Goal: Task Accomplishment & Management: Manage account settings

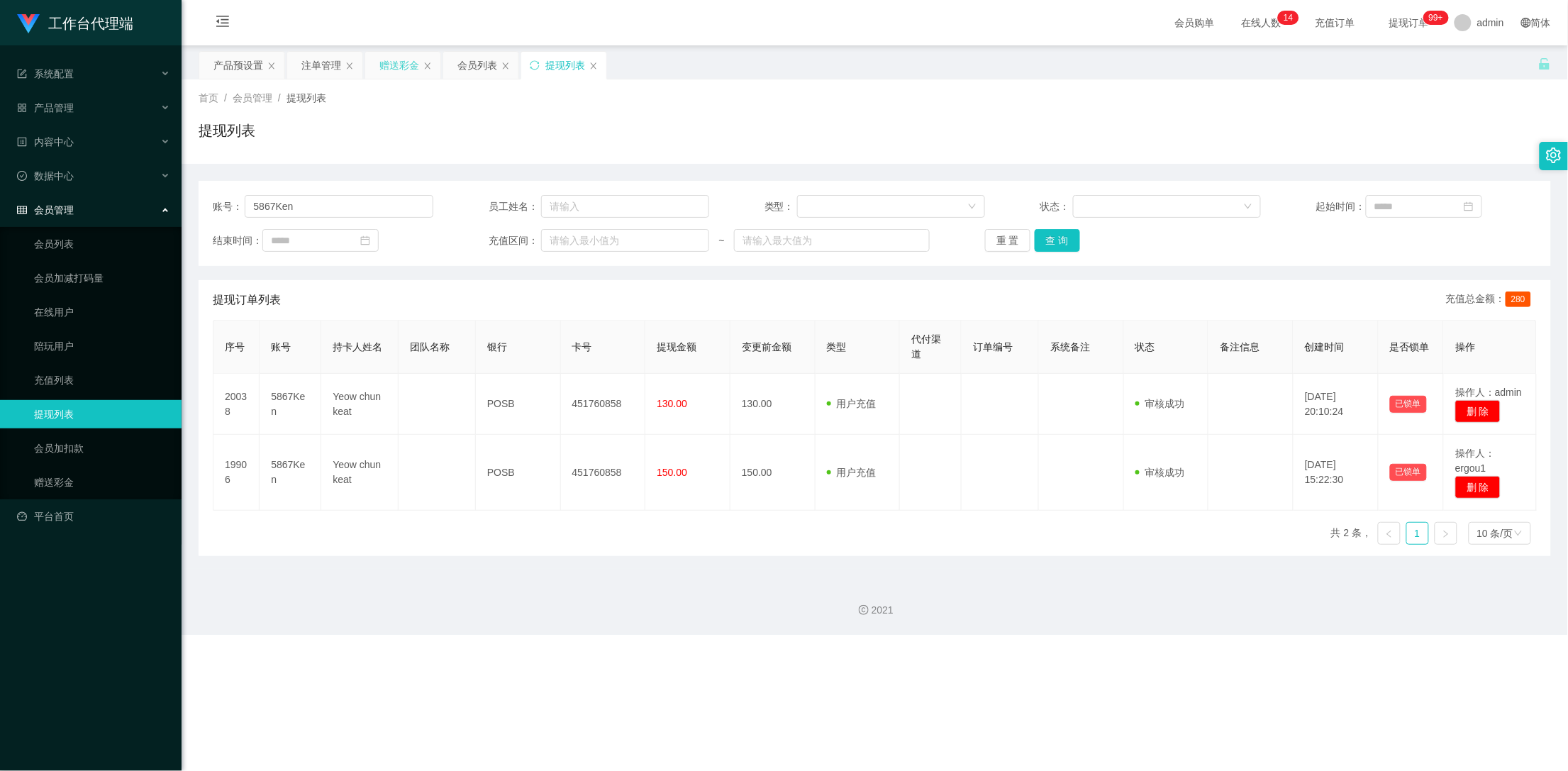
click at [396, 71] on div "赠送彩金" at bounding box center [399, 65] width 40 height 27
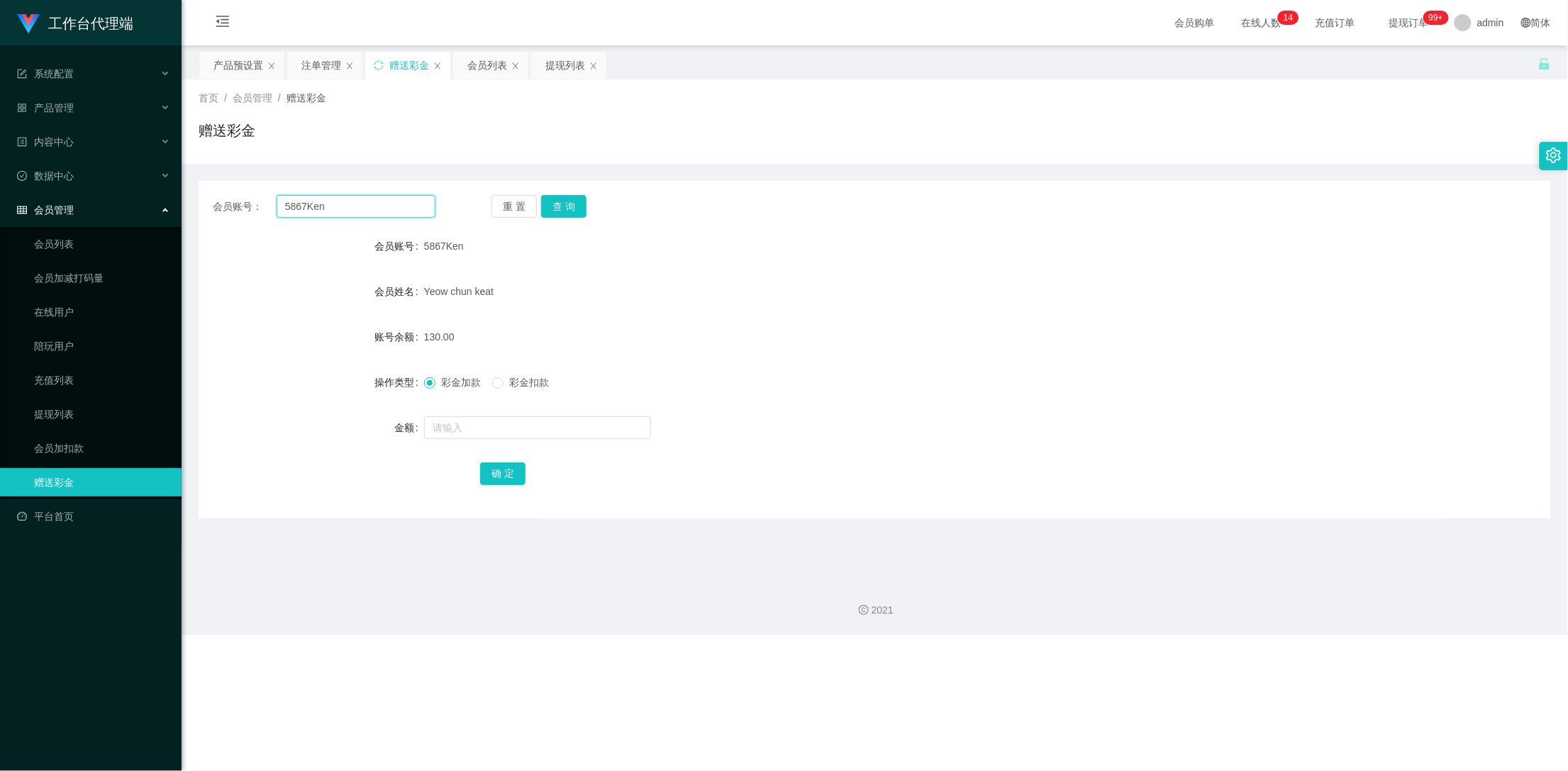
drag, startPoint x: 400, startPoint y: 213, endPoint x: 215, endPoint y: 204, distance: 185.2
click at [215, 204] on div "会员账号： 5867Ken" at bounding box center [323, 207] width 223 height 23
paste input "89324979"
type input "89324979"
click at [573, 208] on button "查 询" at bounding box center [563, 207] width 45 height 23
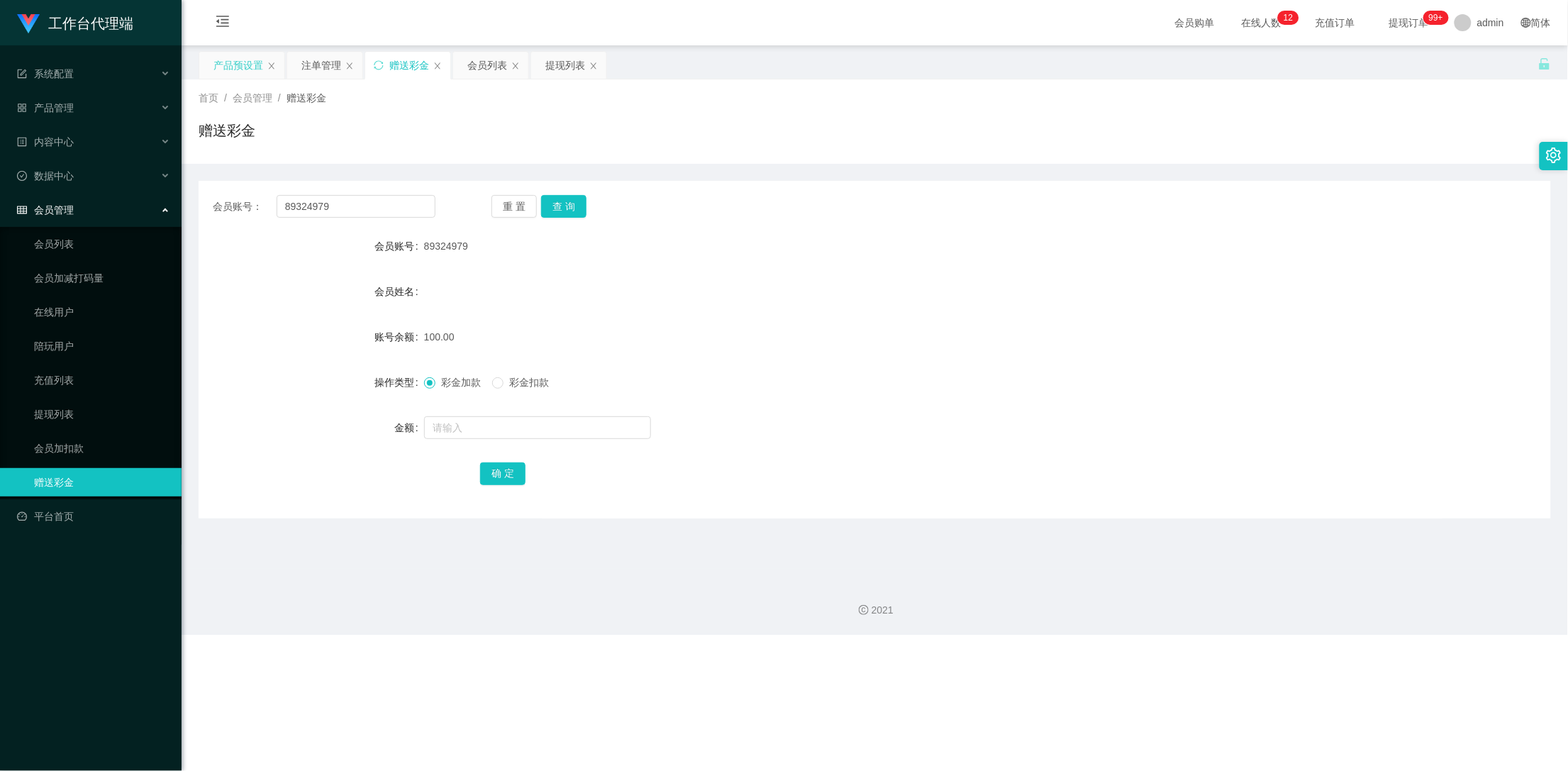
click at [230, 58] on div "产品预设置" at bounding box center [238, 65] width 50 height 27
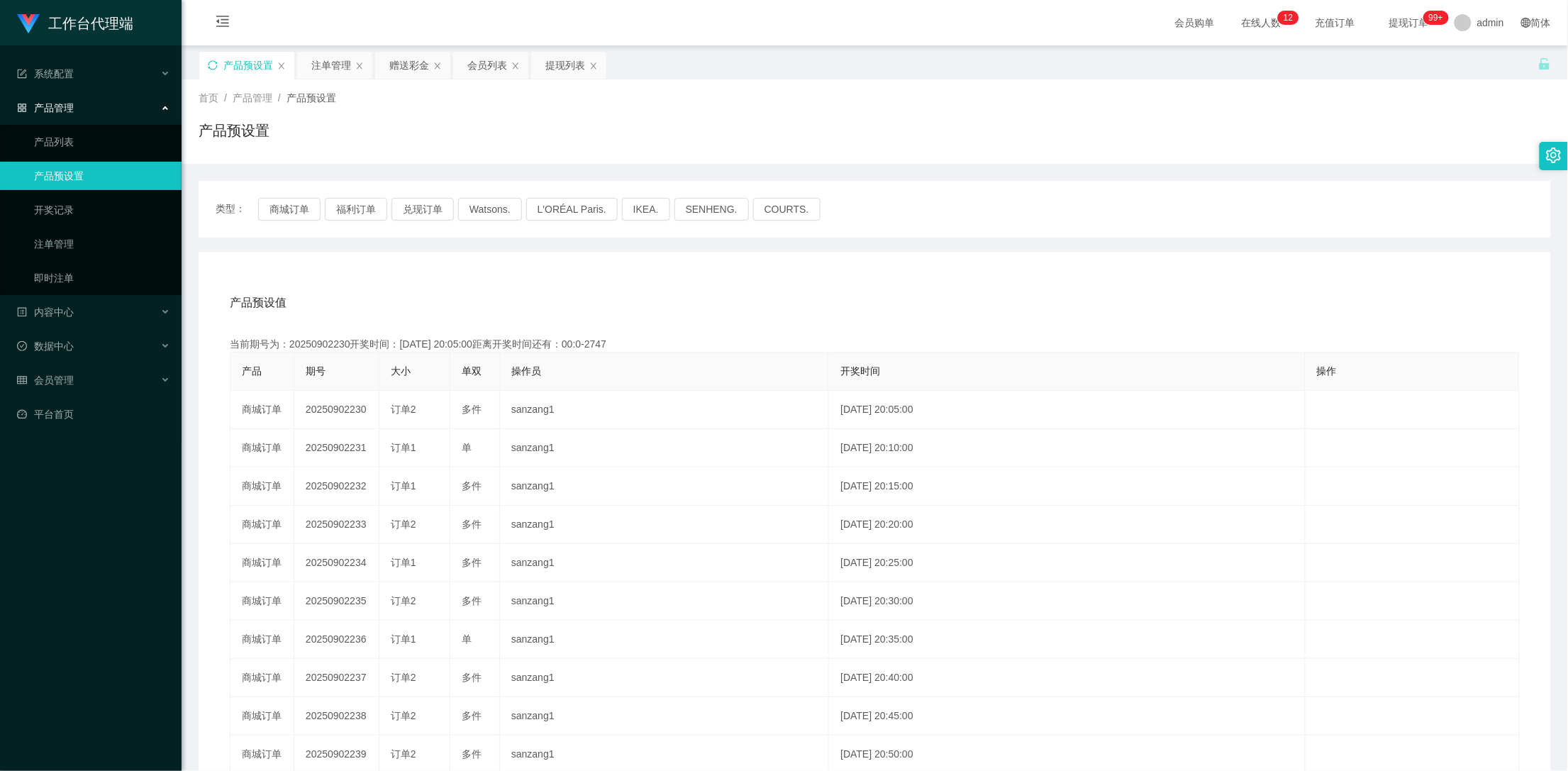
click at [210, 65] on icon "图标: sync" at bounding box center [212, 66] width 10 height 10
click at [345, 206] on button "福利订单" at bounding box center [356, 210] width 63 height 23
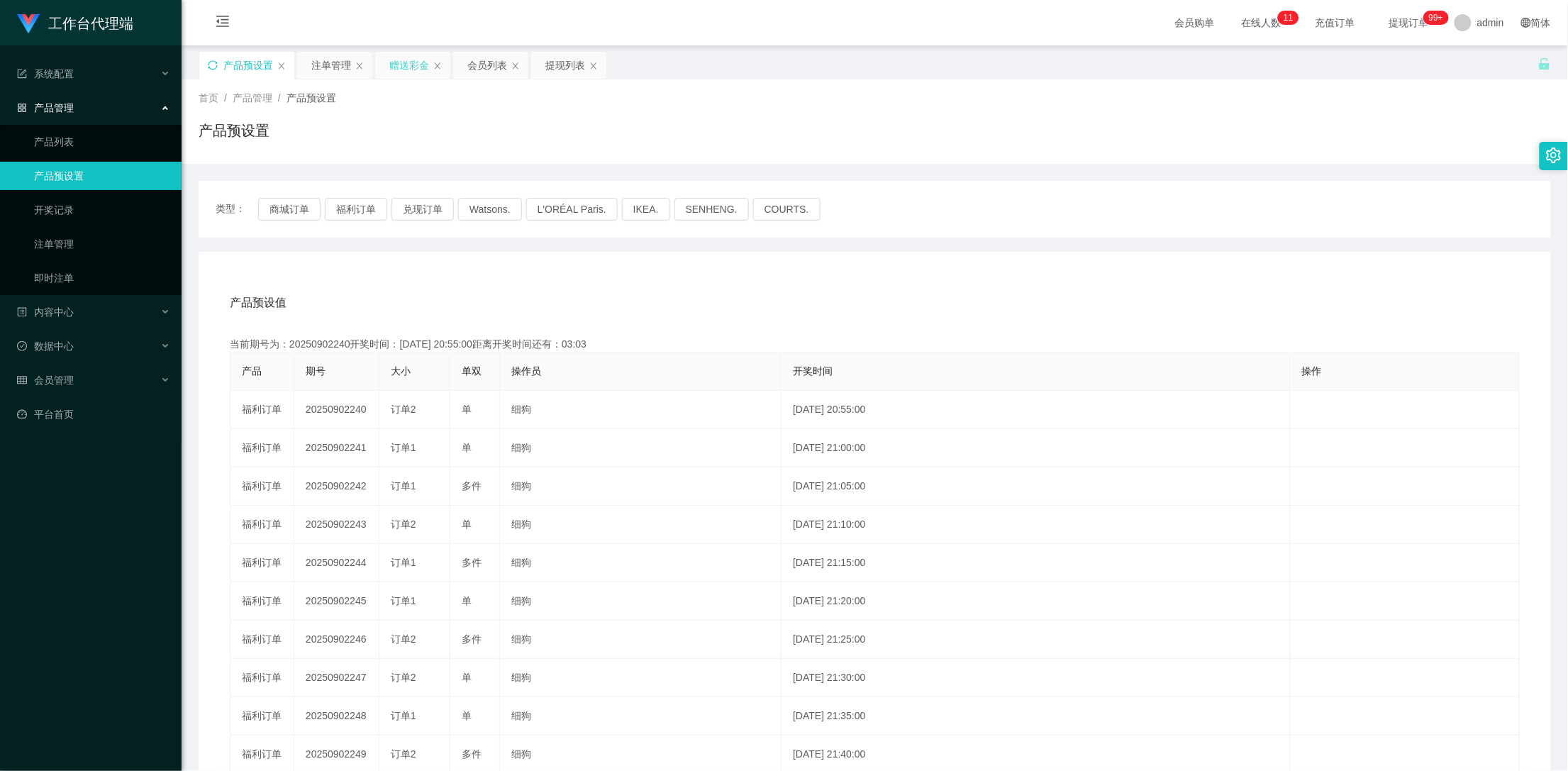
click at [417, 65] on div "赠送彩金" at bounding box center [409, 65] width 40 height 27
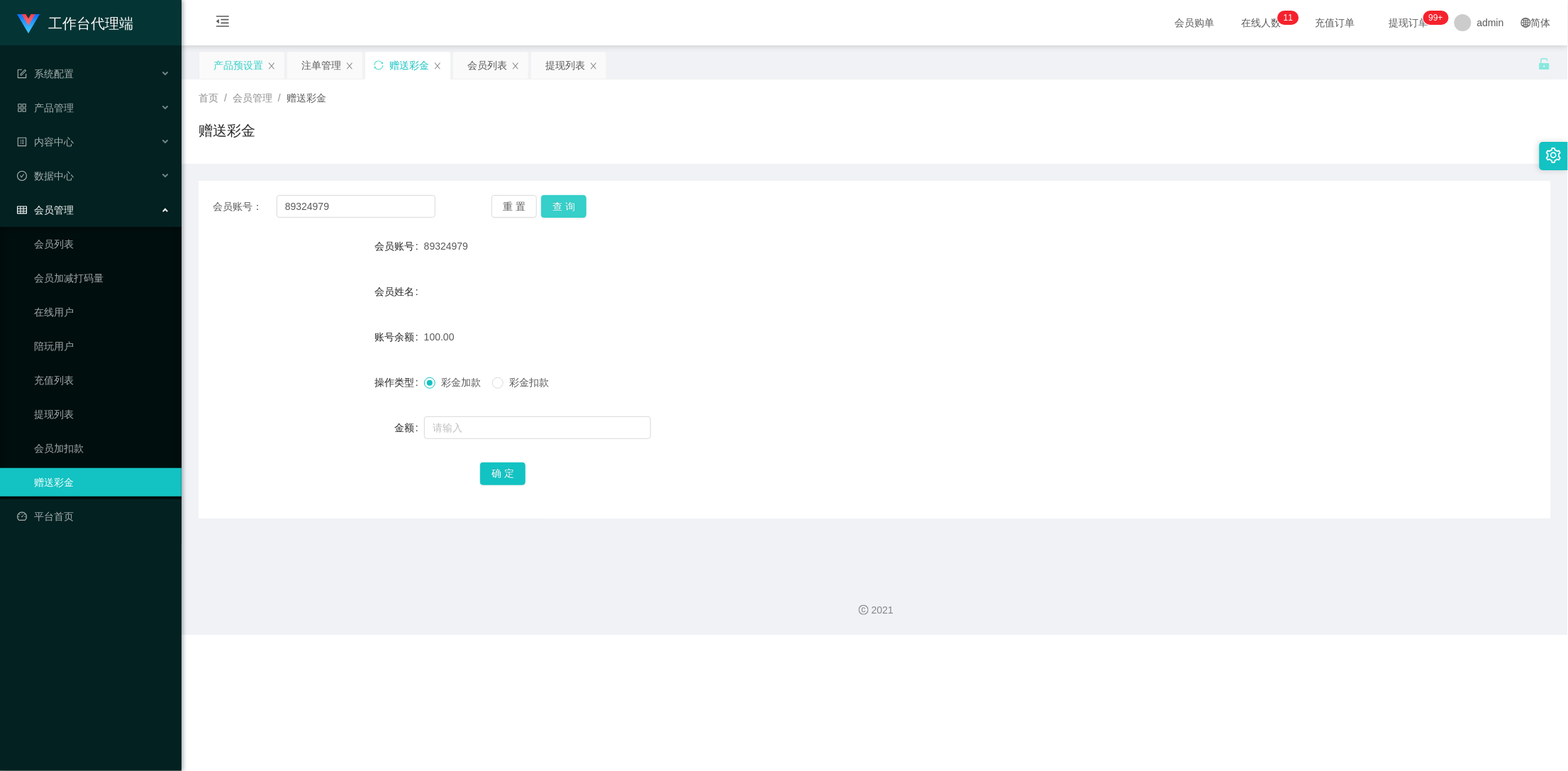
click at [558, 200] on button "查 询" at bounding box center [563, 207] width 45 height 23
drag, startPoint x: 303, startPoint y: 205, endPoint x: 266, endPoint y: 206, distance: 37.0
click at [266, 206] on div "会员账号： 89324979" at bounding box center [323, 207] width 223 height 23
drag, startPoint x: 324, startPoint y: 60, endPoint x: 336, endPoint y: 86, distance: 28.6
click at [324, 60] on div "注单管理" at bounding box center [321, 65] width 40 height 27
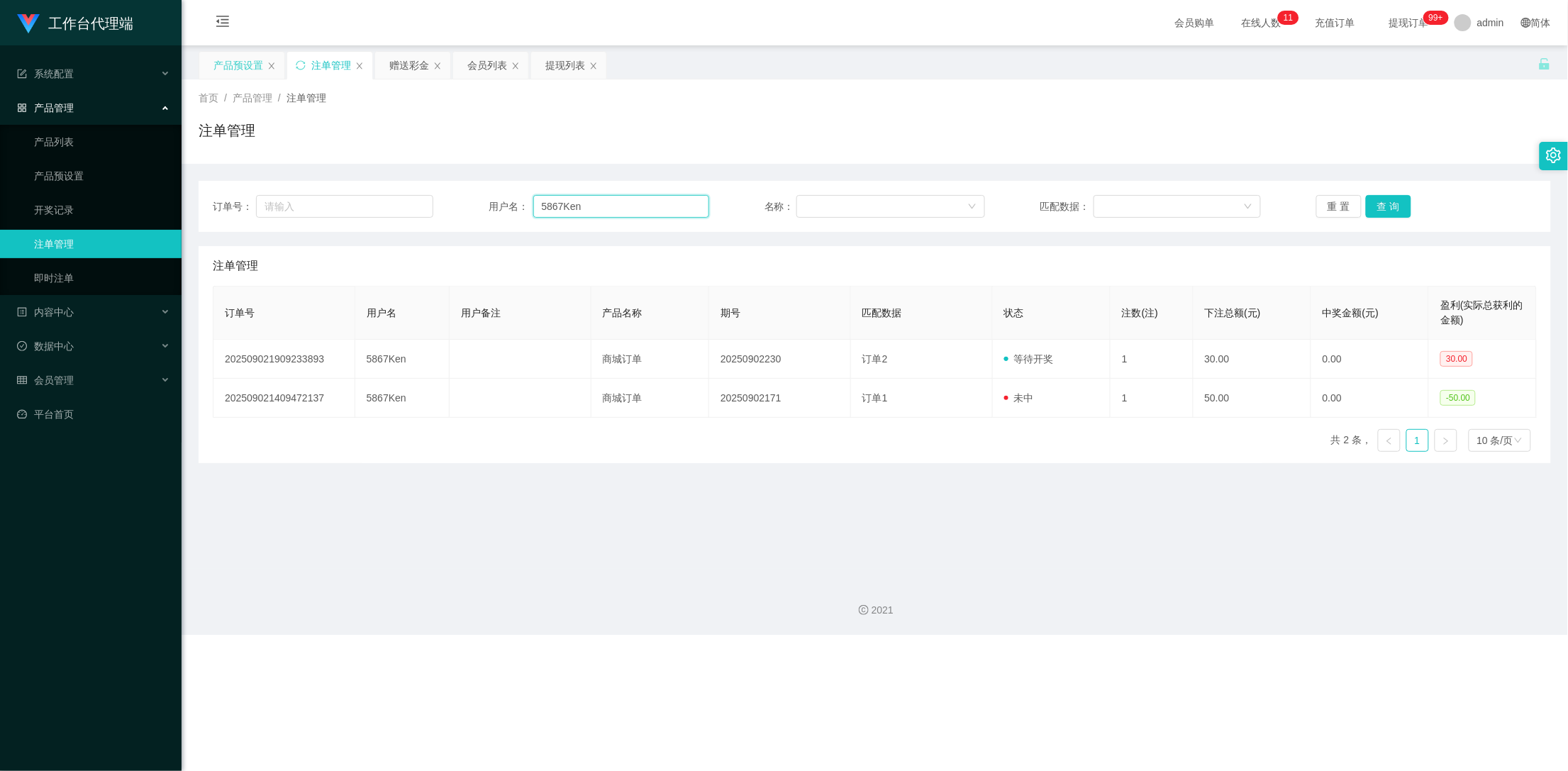
drag, startPoint x: 564, startPoint y: 208, endPoint x: 500, endPoint y: 208, distance: 64.0
click at [500, 208] on div "用户名： 5867Ken" at bounding box center [599, 207] width 220 height 23
paste input "89324979"
type input "89324979"
click at [1393, 208] on button "查 询" at bounding box center [1388, 207] width 45 height 23
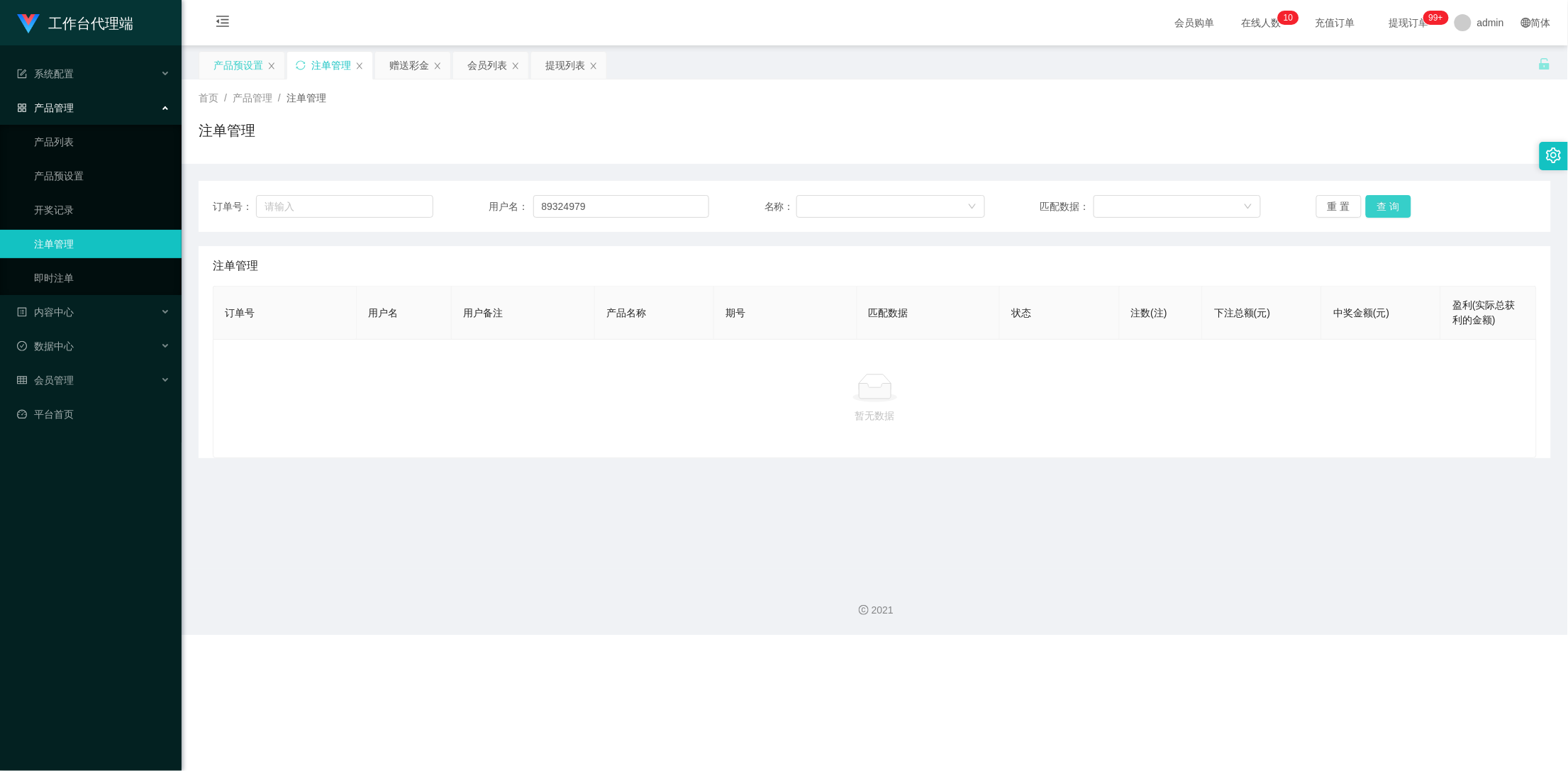
click at [1393, 208] on button "查 询" at bounding box center [1388, 207] width 45 height 23
click at [1382, 204] on button "查 询" at bounding box center [1388, 207] width 45 height 23
click at [1382, 205] on button "查 询" at bounding box center [1388, 207] width 45 height 23
click at [1382, 205] on button "查 询" at bounding box center [1396, 207] width 61 height 23
click at [1383, 205] on button "查 询" at bounding box center [1388, 207] width 45 height 23
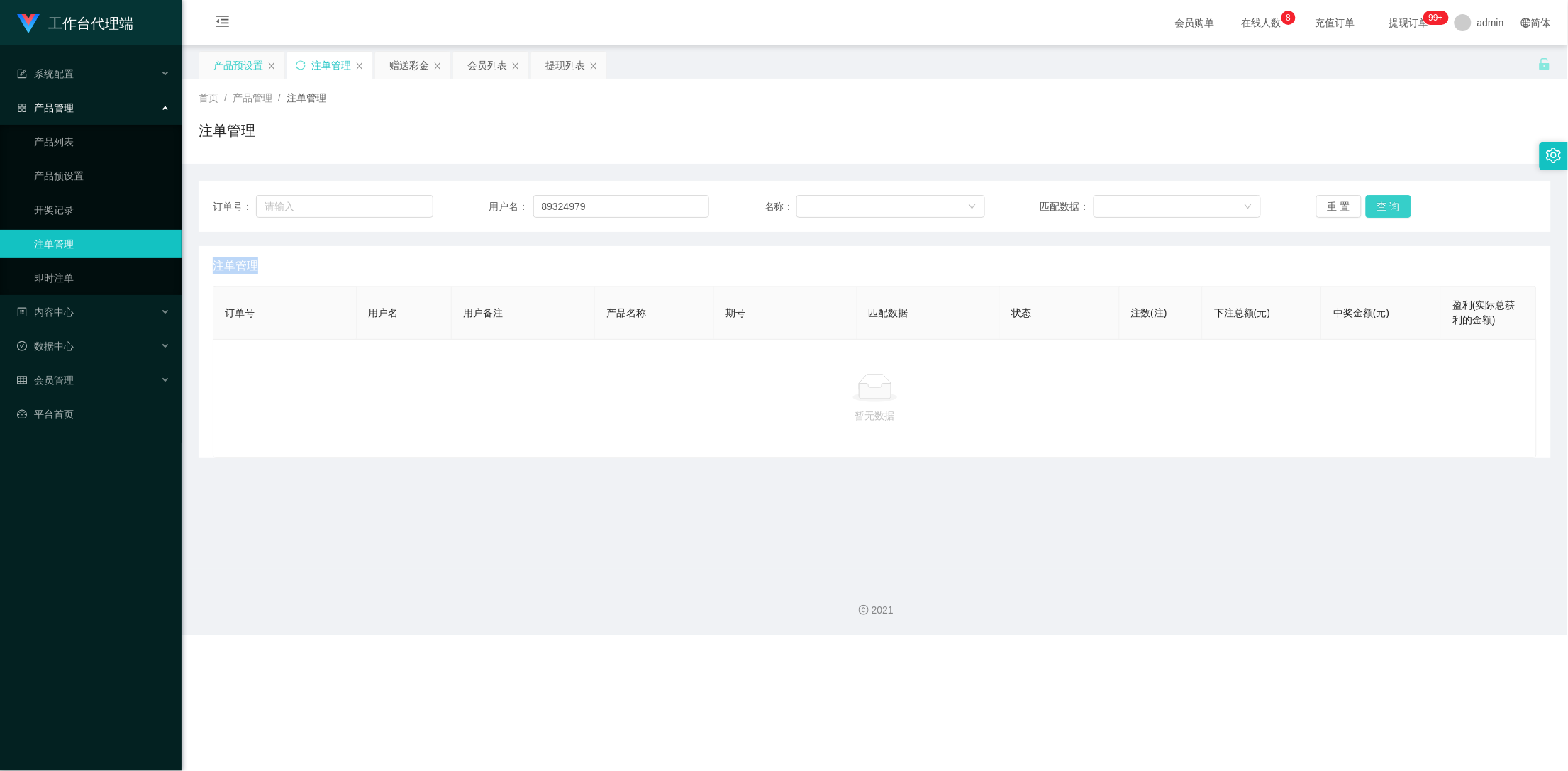
click at [1383, 205] on div "重 置 查 询" at bounding box center [1426, 207] width 220 height 23
click at [395, 68] on div "赠送彩金" at bounding box center [409, 65] width 40 height 27
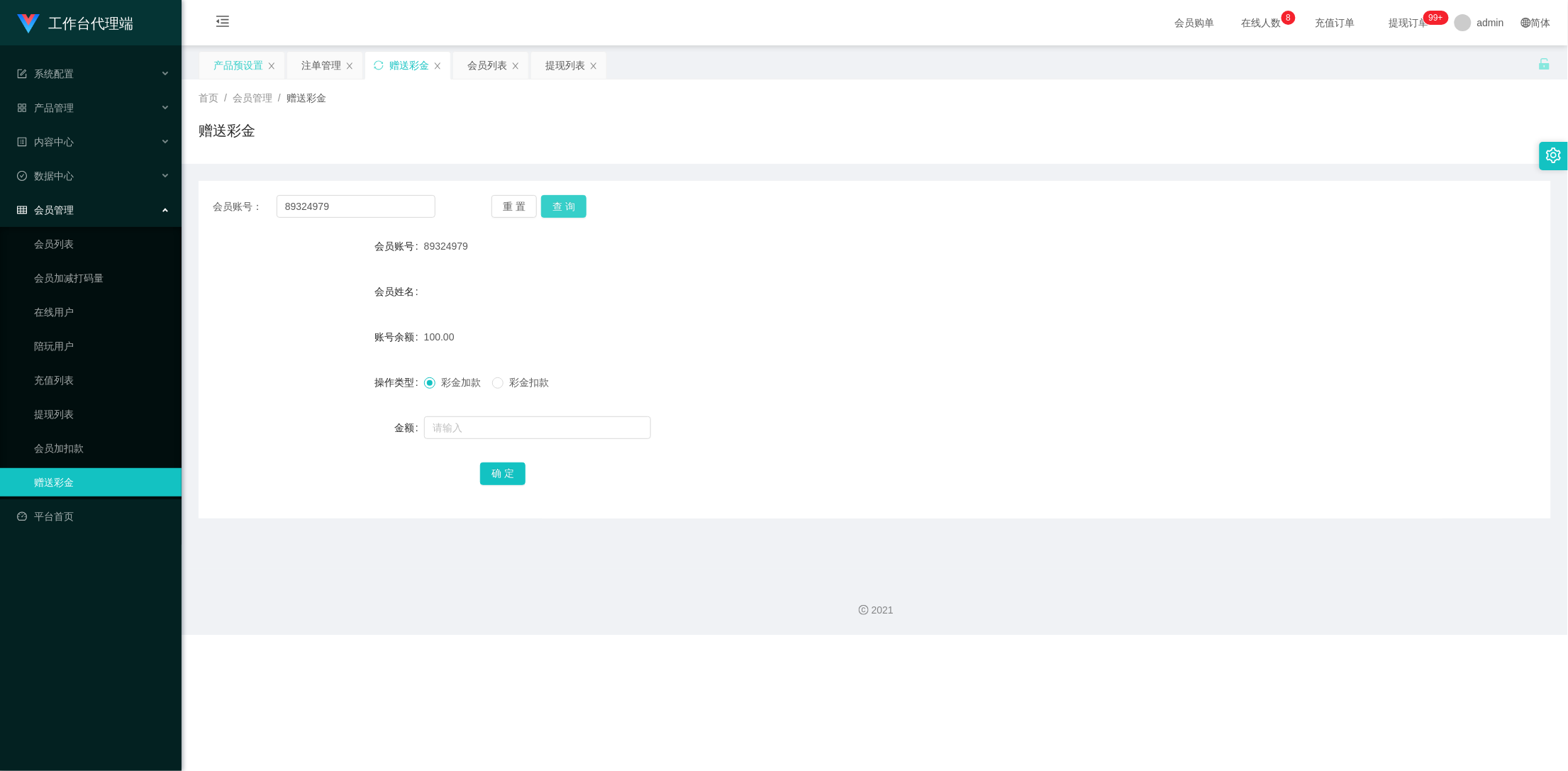
click at [580, 208] on button "查 询" at bounding box center [563, 207] width 45 height 23
click at [574, 208] on button "查 询" at bounding box center [563, 207] width 45 height 23
drag, startPoint x: 327, startPoint y: 69, endPoint x: 355, endPoint y: 77, distance: 29.1
click at [327, 69] on div "注单管理" at bounding box center [321, 65] width 40 height 27
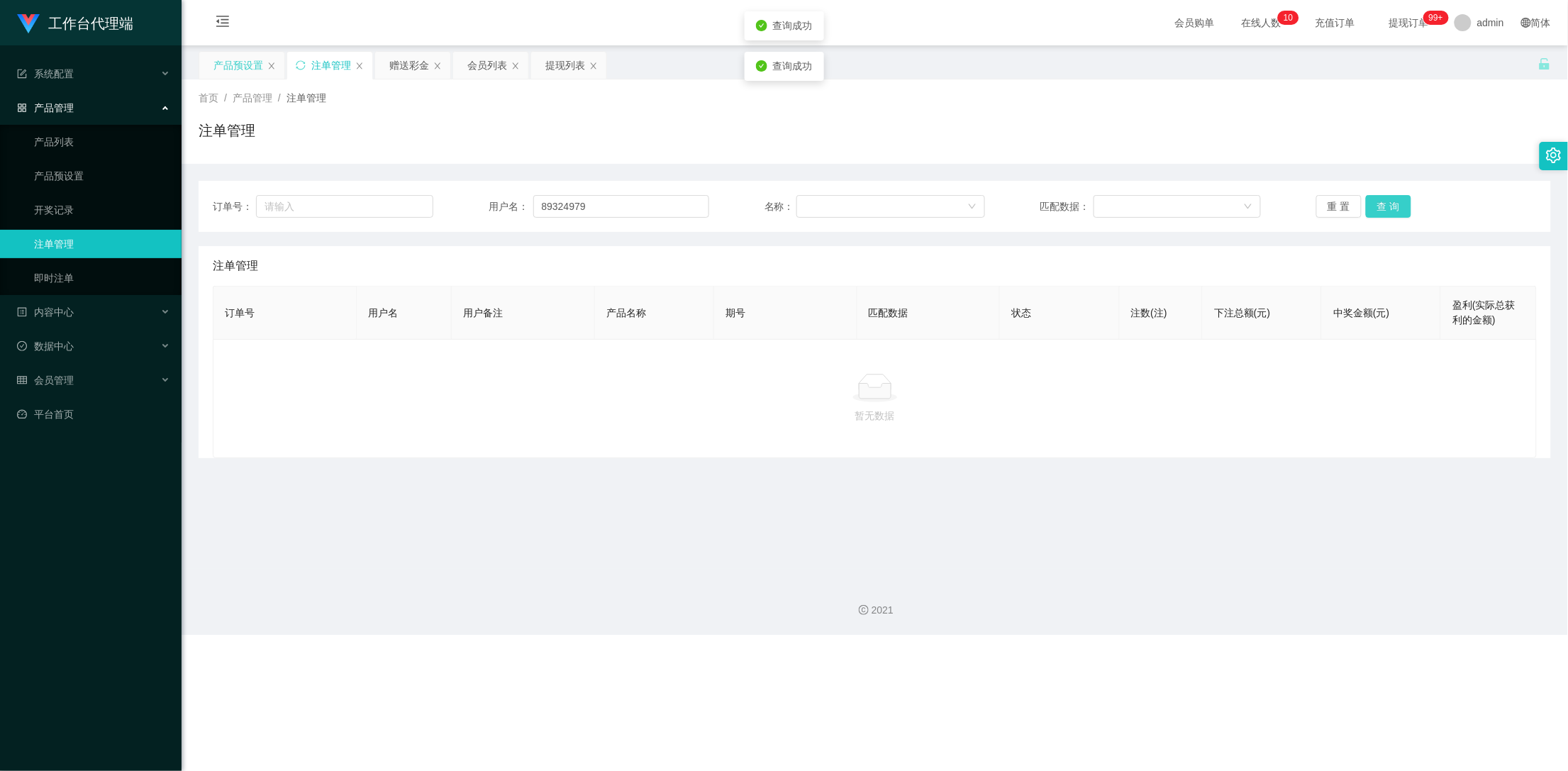
click at [1381, 208] on button "查 询" at bounding box center [1388, 207] width 45 height 23
click at [1381, 208] on button "查 询" at bounding box center [1396, 207] width 61 height 23
click at [1381, 208] on button "查 询" at bounding box center [1388, 207] width 45 height 23
click at [1381, 208] on div "重 置 查 询" at bounding box center [1426, 207] width 220 height 23
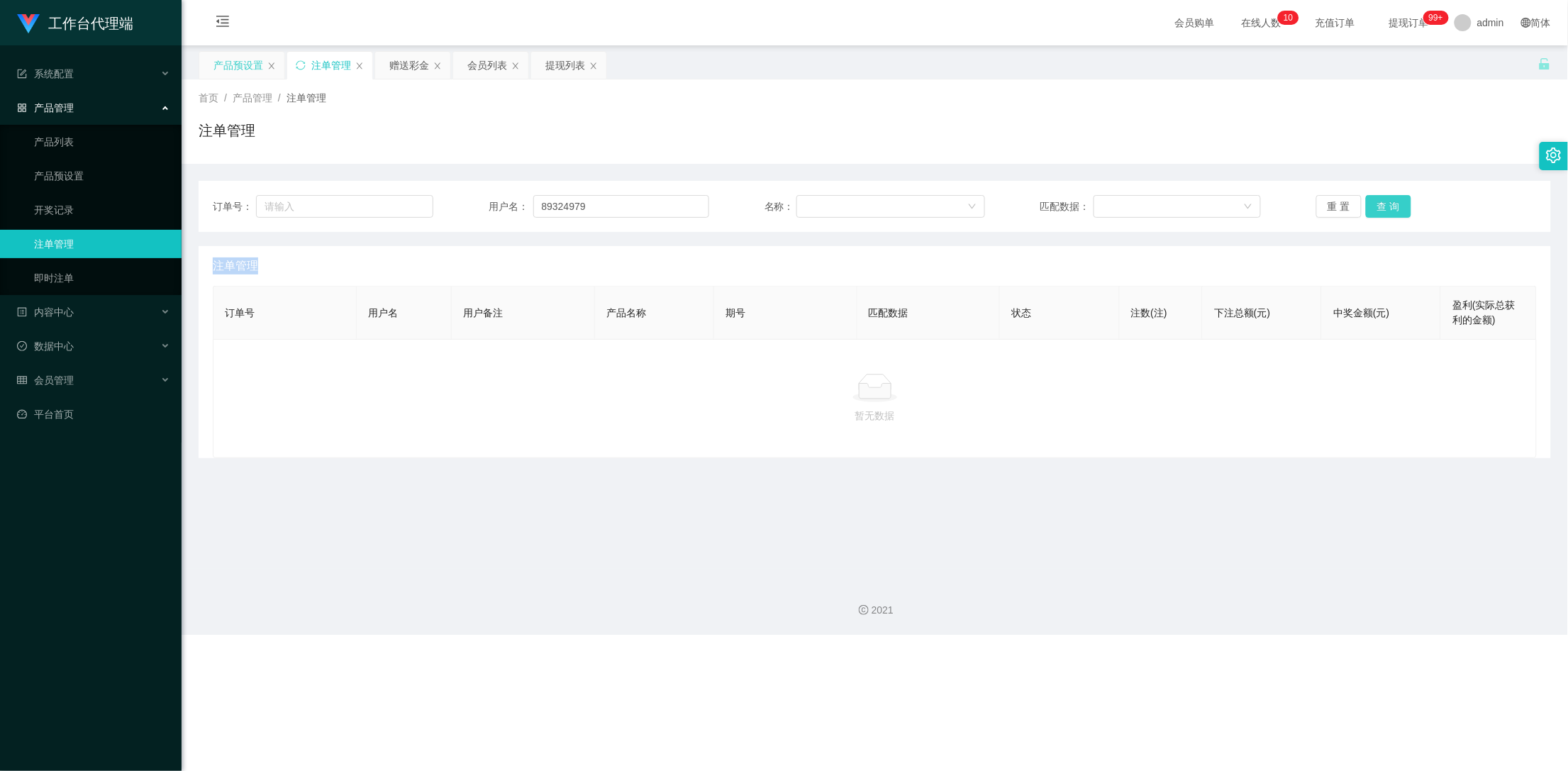
click at [1381, 208] on button "查 询" at bounding box center [1388, 207] width 45 height 23
click at [1381, 208] on div "重 置 查 询" at bounding box center [1426, 207] width 220 height 23
click at [1381, 208] on button "查 询" at bounding box center [1388, 207] width 45 height 23
click at [399, 70] on div "赠送彩金" at bounding box center [409, 65] width 40 height 27
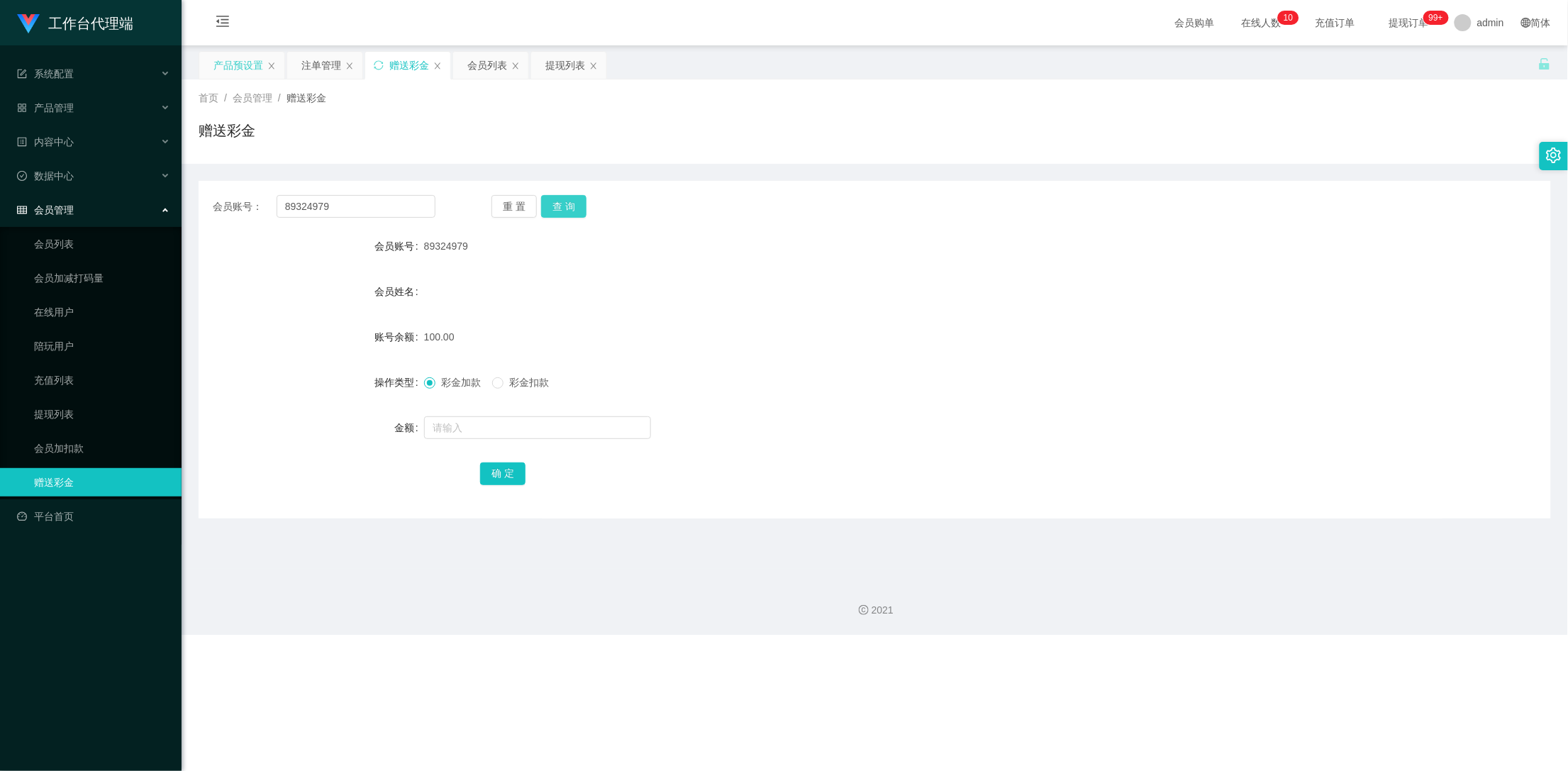
click at [575, 206] on button "查 询" at bounding box center [563, 207] width 45 height 23
click at [575, 206] on button "查 询" at bounding box center [571, 207] width 61 height 23
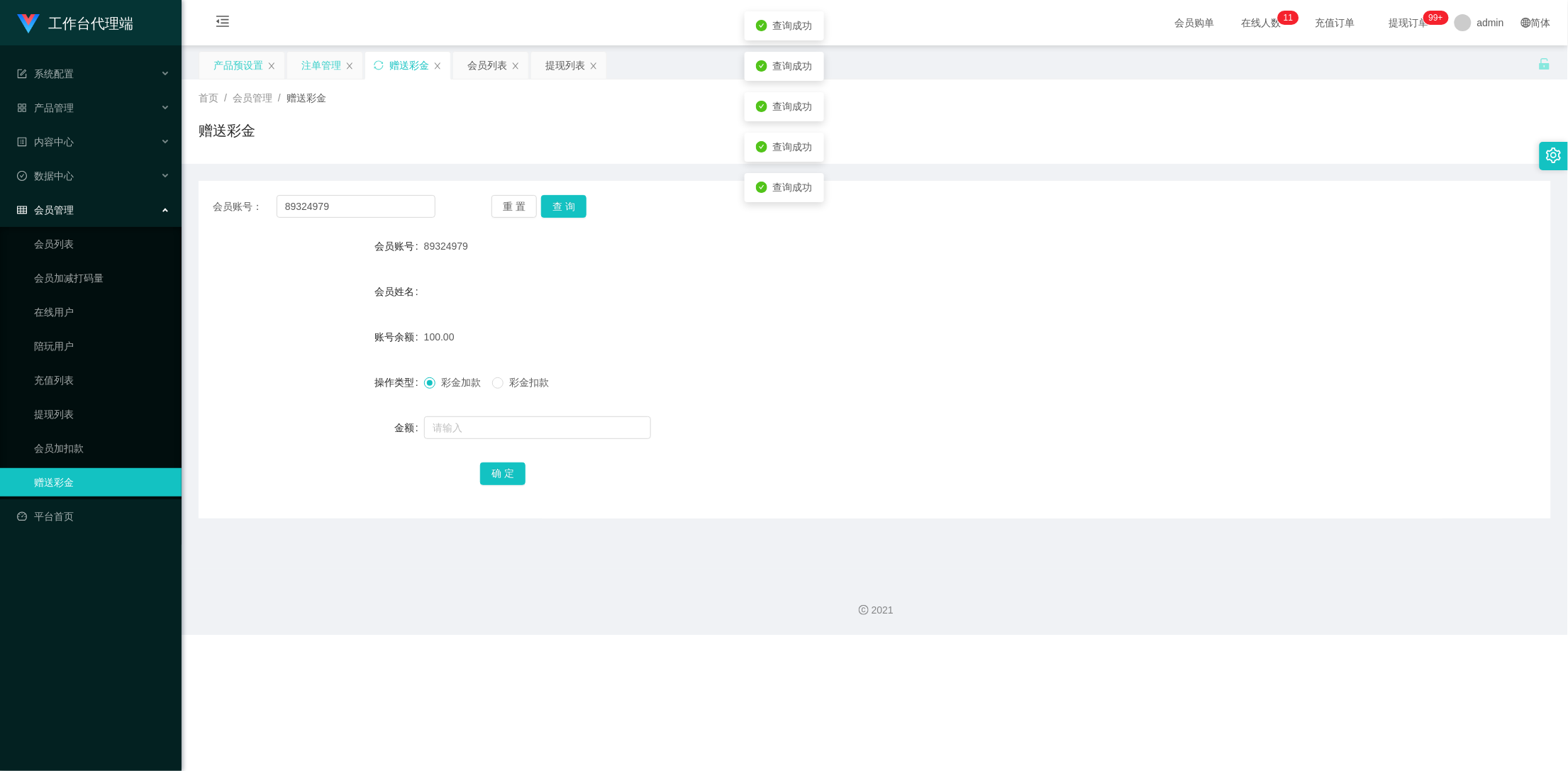
click at [324, 71] on div "注单管理" at bounding box center [321, 65] width 40 height 27
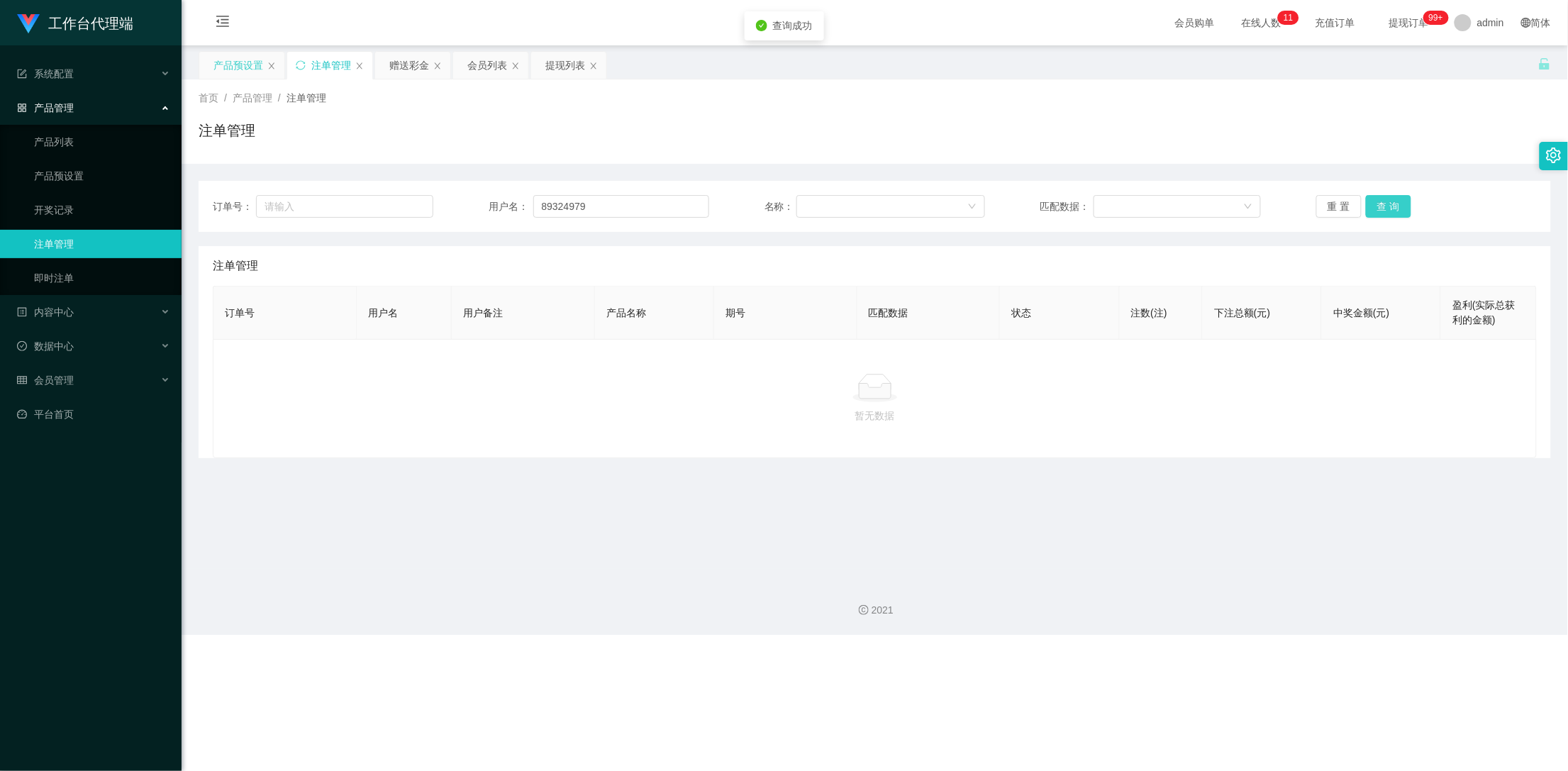
click at [1386, 200] on button "查 询" at bounding box center [1388, 207] width 45 height 23
click at [1386, 200] on div "重 置 查 询" at bounding box center [1426, 207] width 220 height 23
click at [1386, 200] on button "查 询" at bounding box center [1388, 207] width 45 height 23
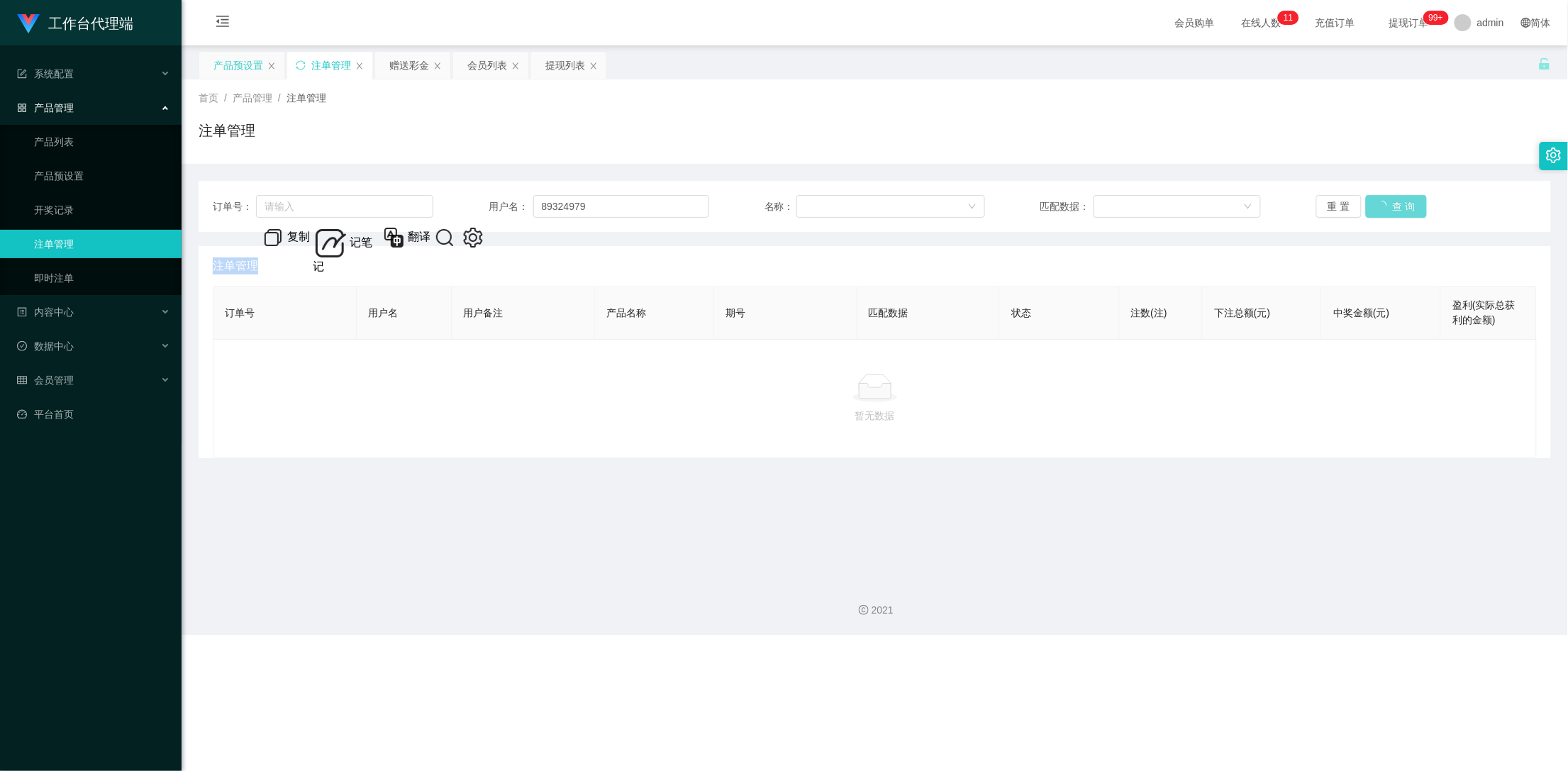
click at [1386, 200] on div "重 置 查 询" at bounding box center [1426, 207] width 220 height 23
click at [400, 70] on div "赠送彩金" at bounding box center [409, 65] width 40 height 27
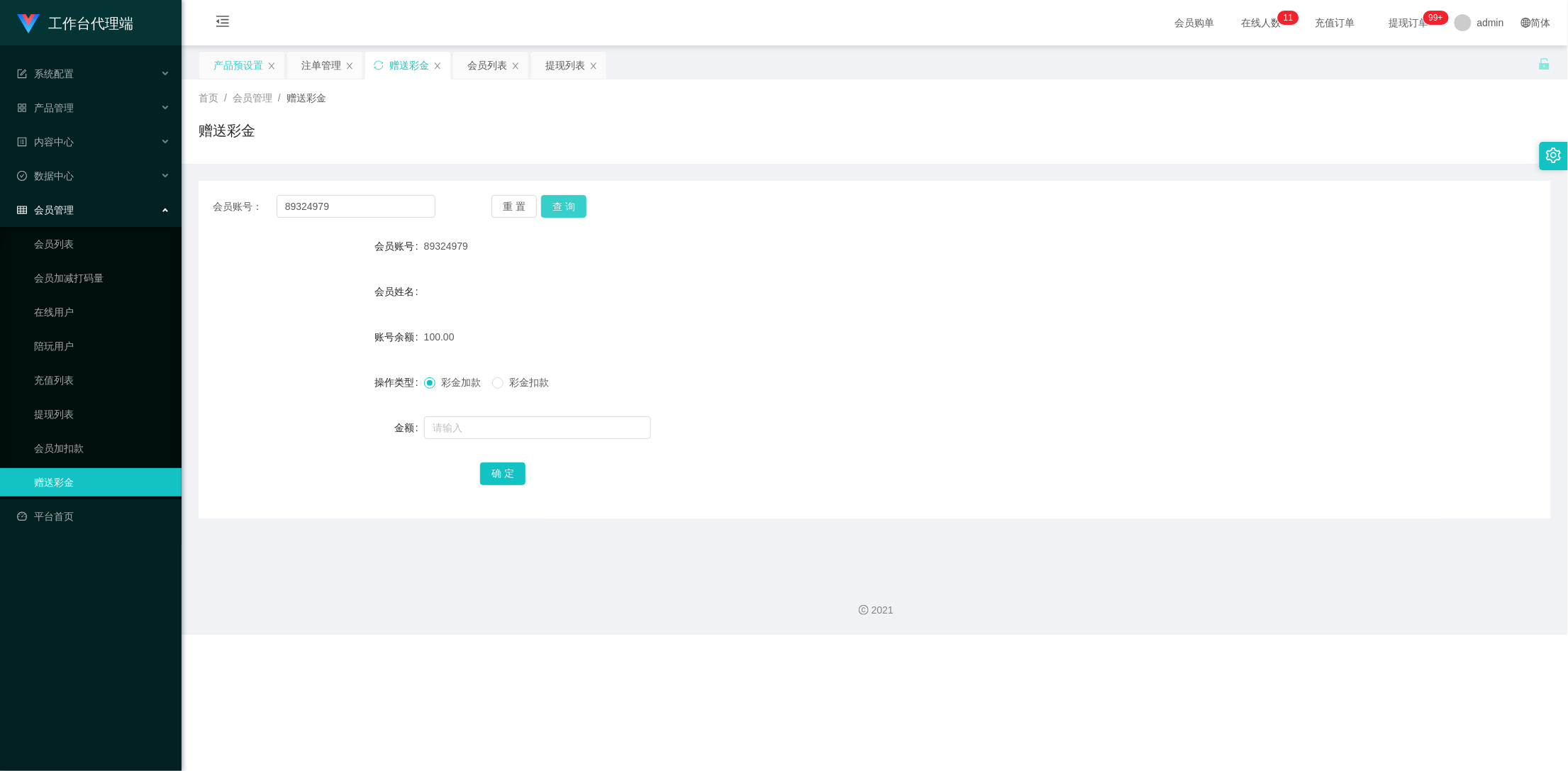
click at [571, 207] on button "查 询" at bounding box center [563, 207] width 45 height 23
click at [571, 207] on div "重 置 查 询" at bounding box center [602, 207] width 223 height 23
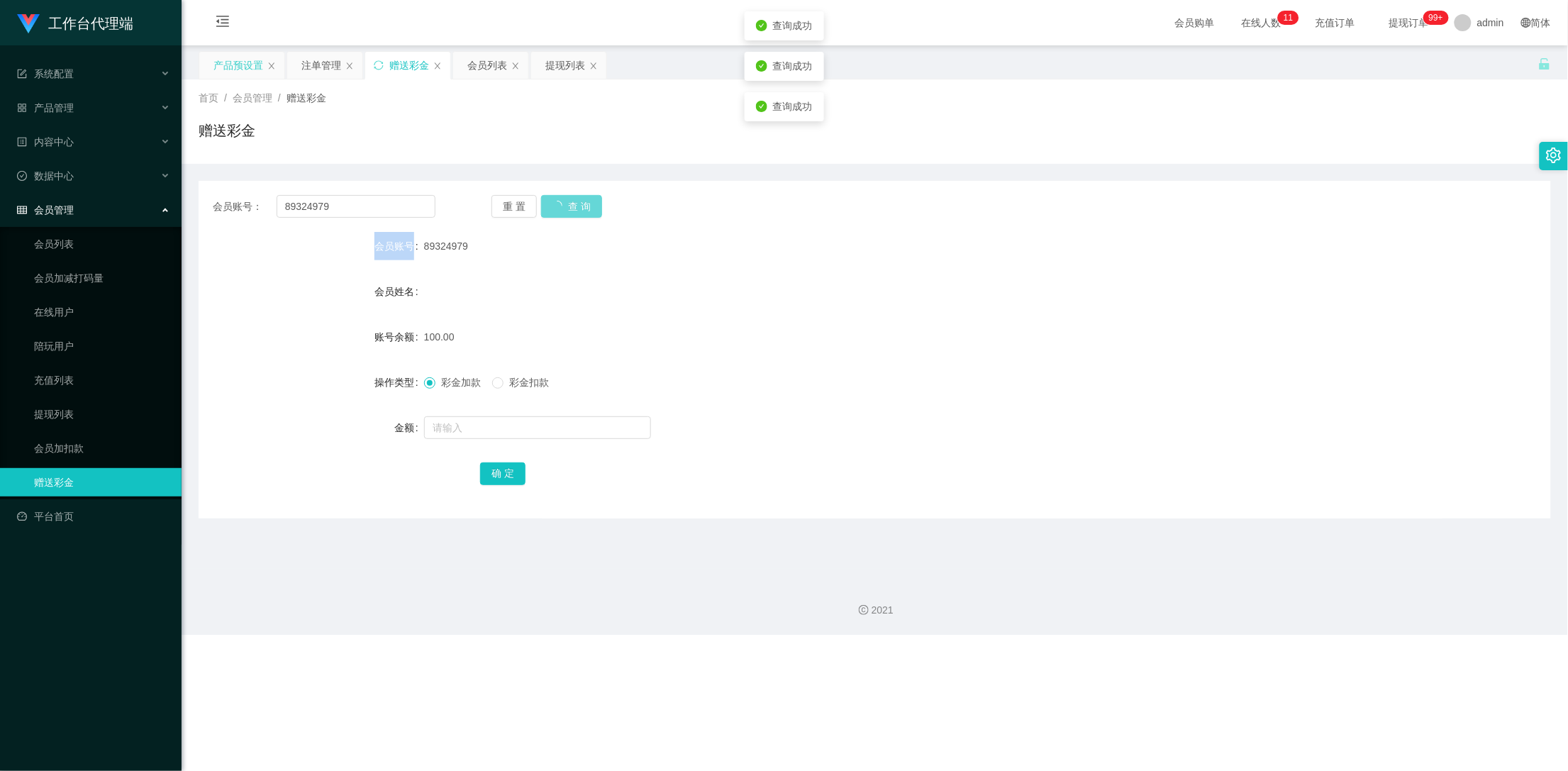
click at [571, 207] on div "重 置 查 询" at bounding box center [602, 207] width 223 height 23
click at [308, 56] on div "注单管理" at bounding box center [321, 65] width 40 height 27
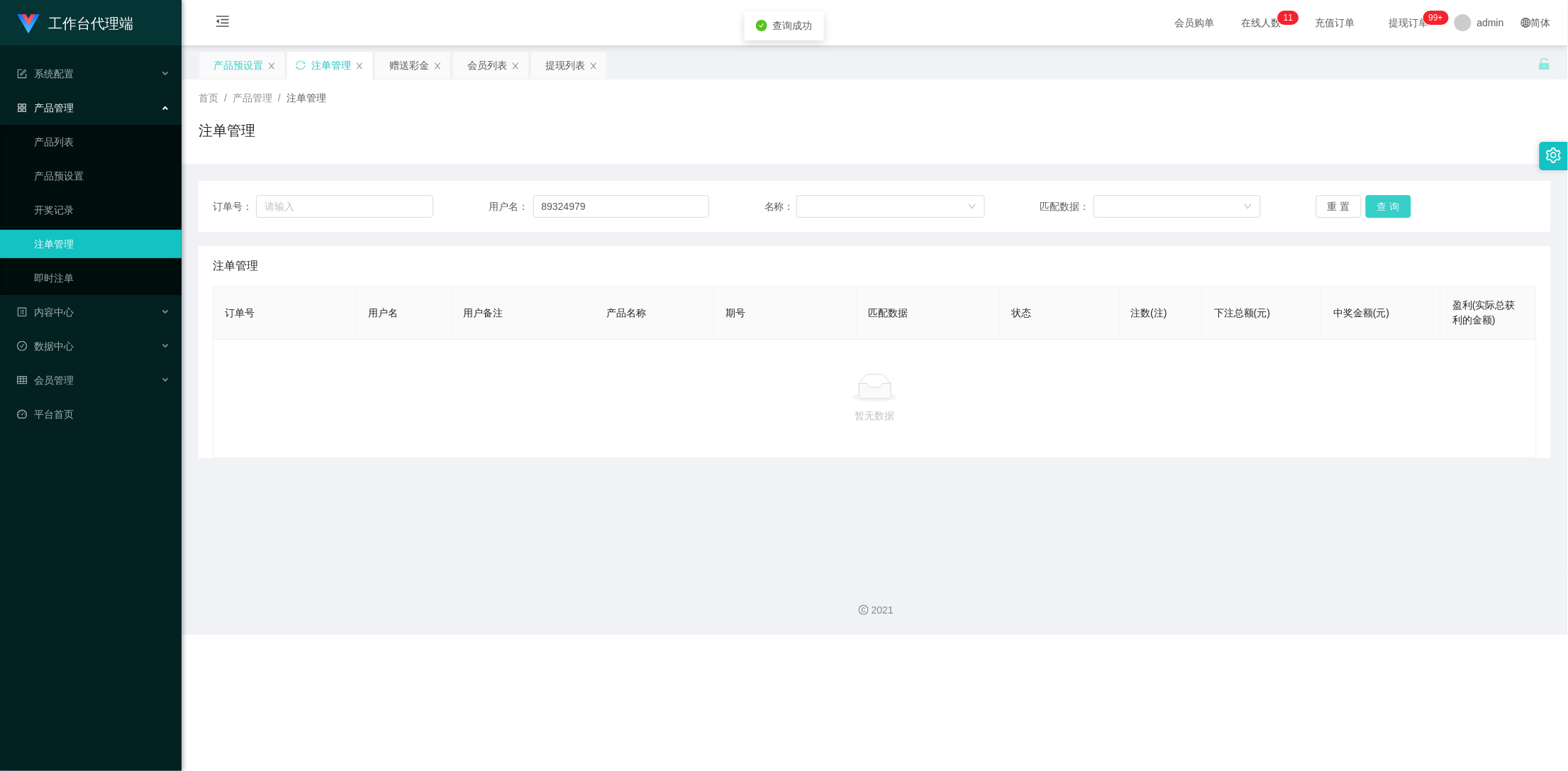
click at [1392, 202] on button "查 询" at bounding box center [1388, 207] width 45 height 23
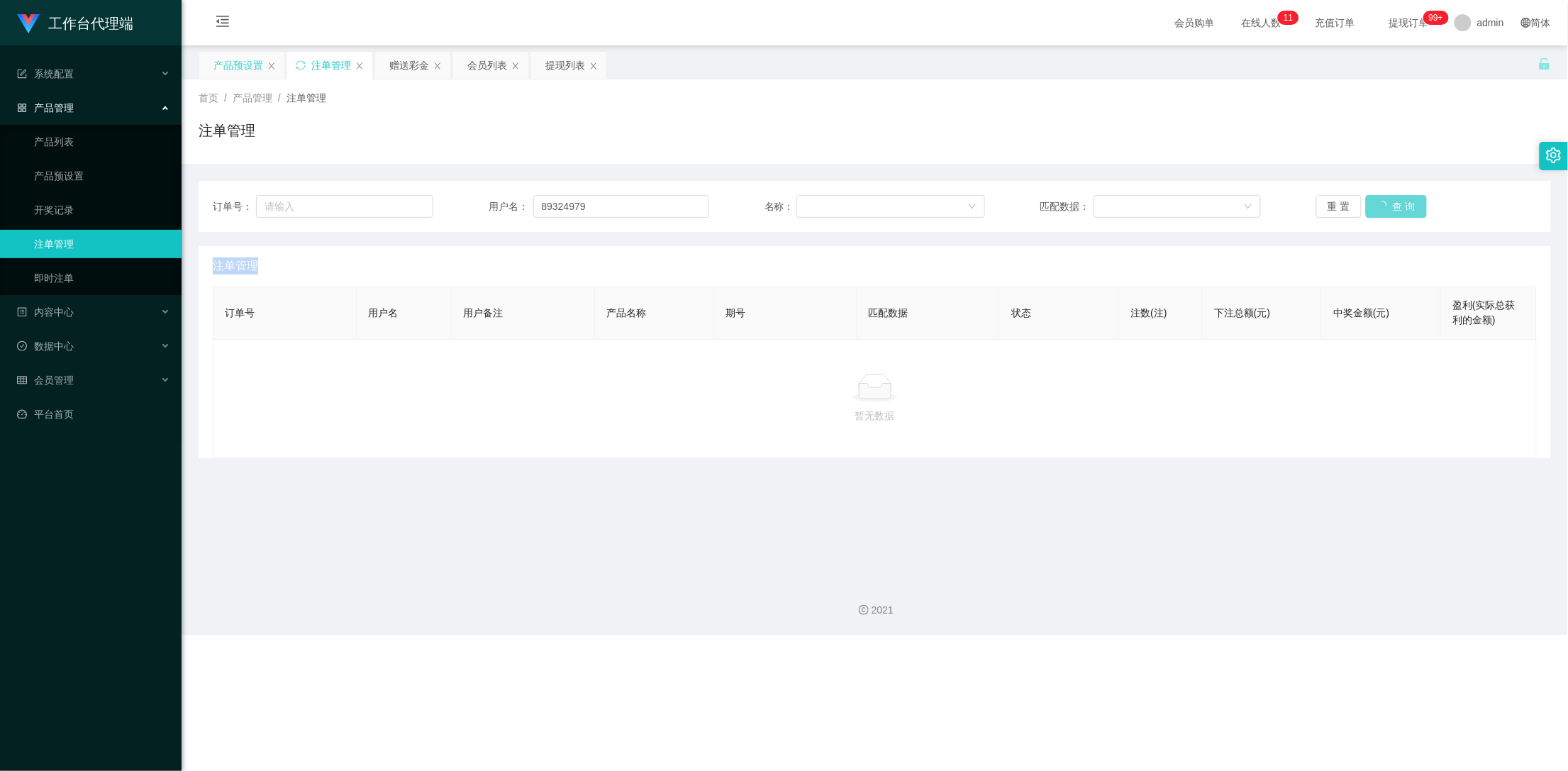
click at [1392, 202] on div "重 置 查 询" at bounding box center [1426, 207] width 220 height 23
click at [1392, 202] on button "查 询" at bounding box center [1388, 207] width 45 height 23
drag, startPoint x: 402, startPoint y: 69, endPoint x: 418, endPoint y: 78, distance: 18.4
click at [402, 69] on div "赠送彩金" at bounding box center [409, 65] width 40 height 27
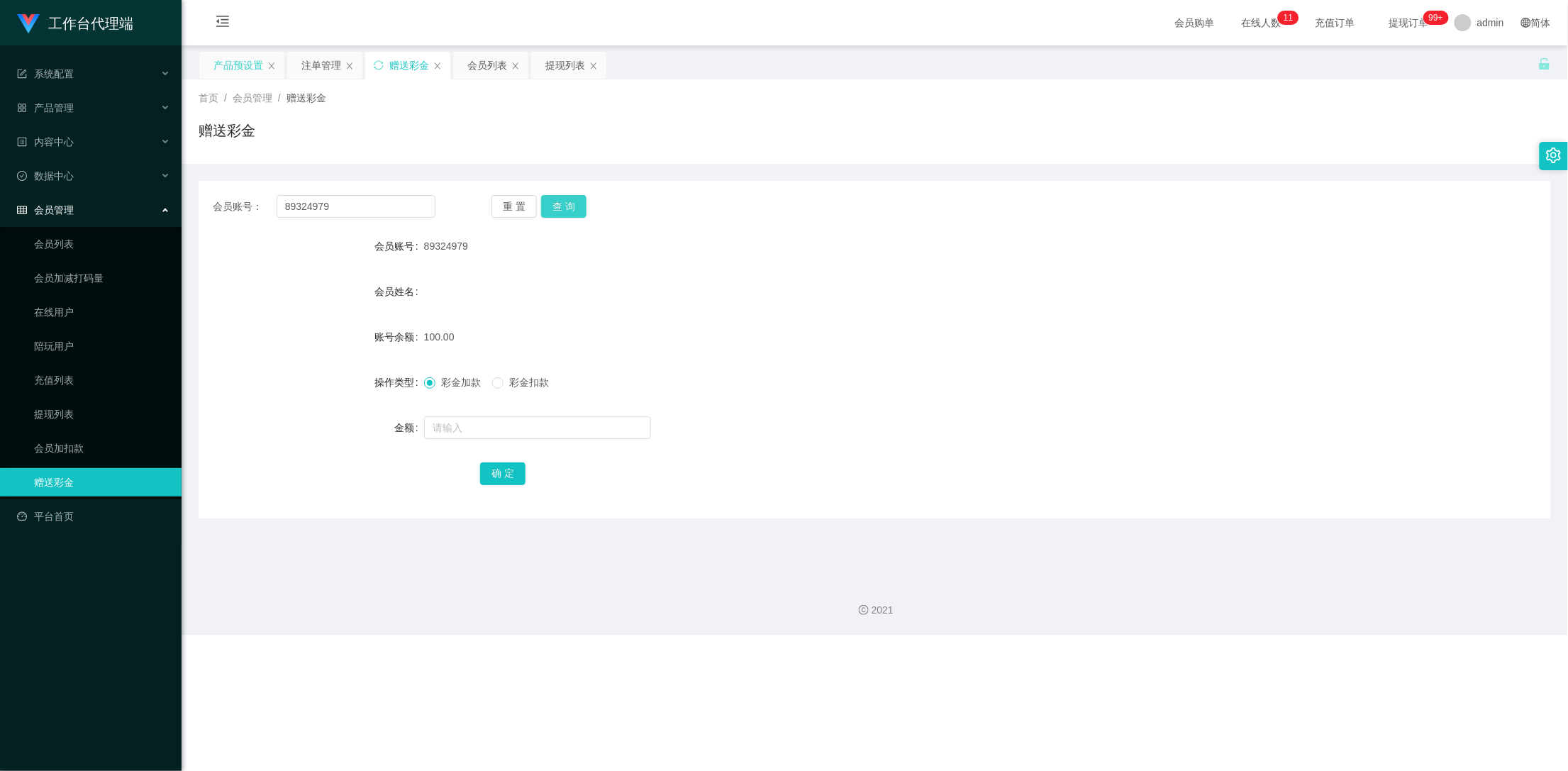
click at [573, 202] on button "查 询" at bounding box center [563, 207] width 45 height 23
click at [573, 202] on button "查 询" at bounding box center [571, 207] width 61 height 23
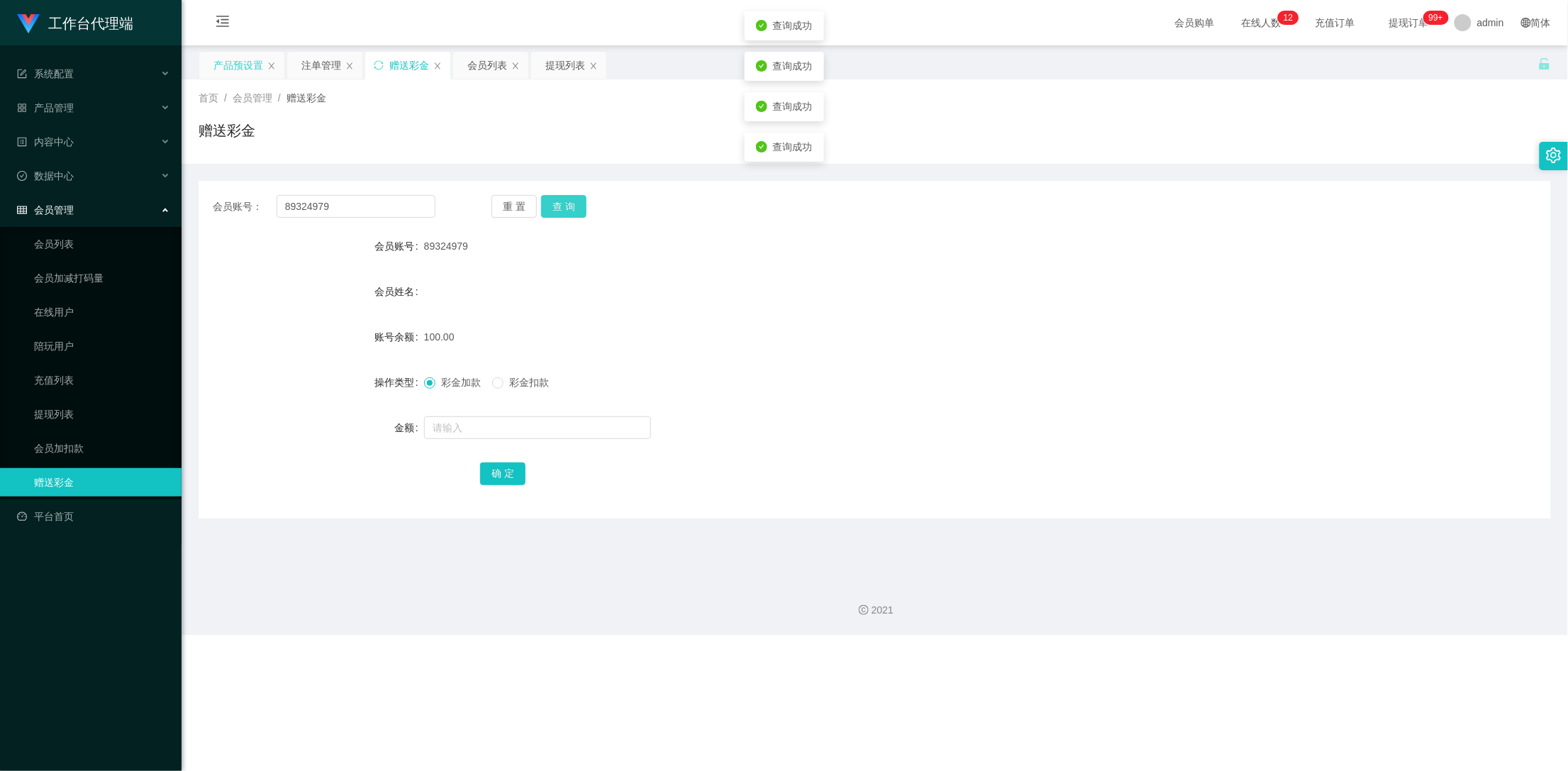
click at [573, 202] on button "查 询" at bounding box center [563, 207] width 45 height 23
click at [573, 202] on button "查 询" at bounding box center [571, 207] width 61 height 23
click at [311, 69] on div "注单管理" at bounding box center [321, 65] width 40 height 27
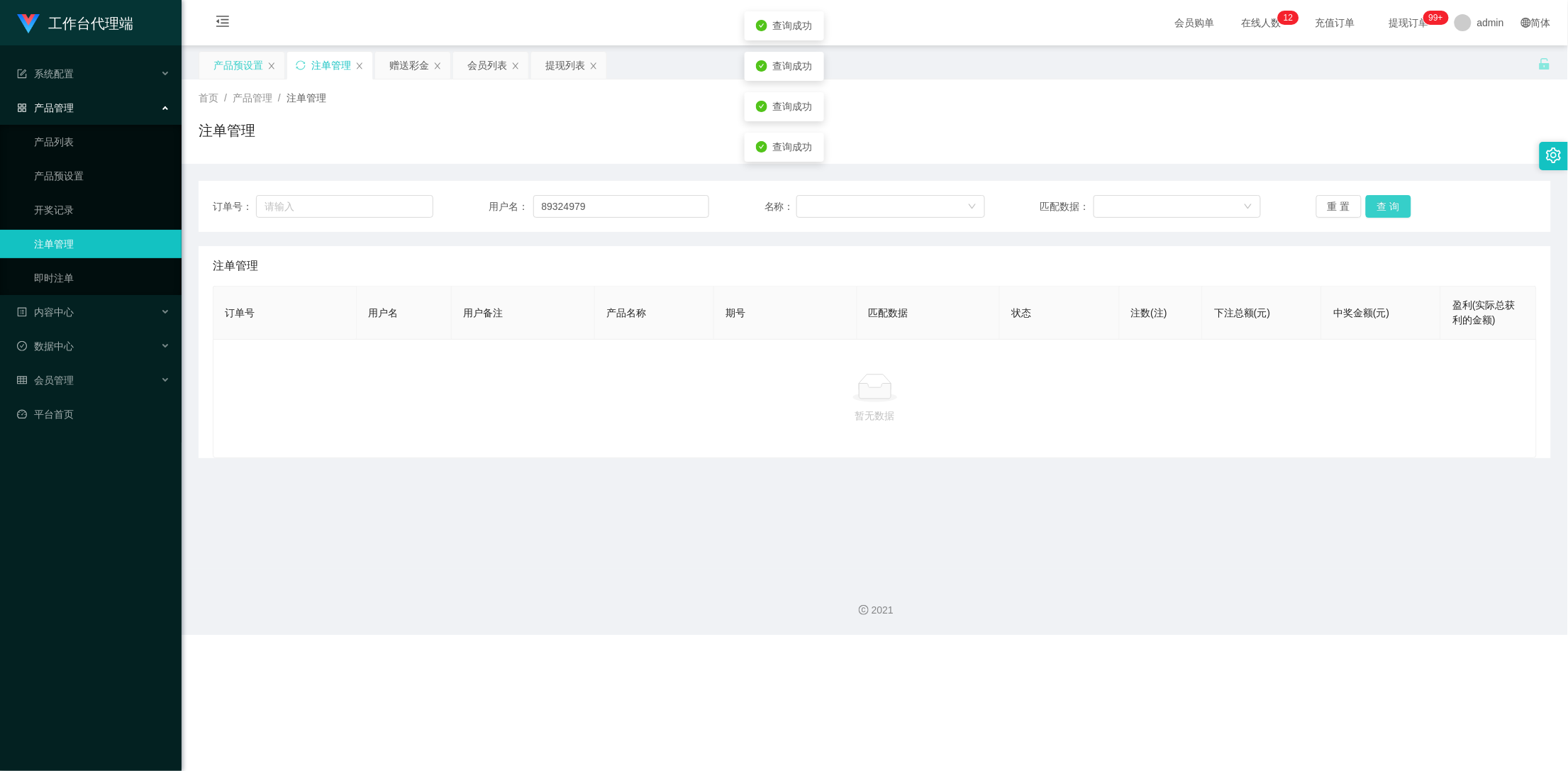
click at [1377, 201] on button "查 询" at bounding box center [1388, 207] width 45 height 23
click at [1377, 201] on div "重 置 查 询" at bounding box center [1426, 207] width 220 height 23
click at [1377, 201] on button "查 询" at bounding box center [1388, 207] width 45 height 23
click at [1387, 205] on button "查 询" at bounding box center [1388, 207] width 45 height 23
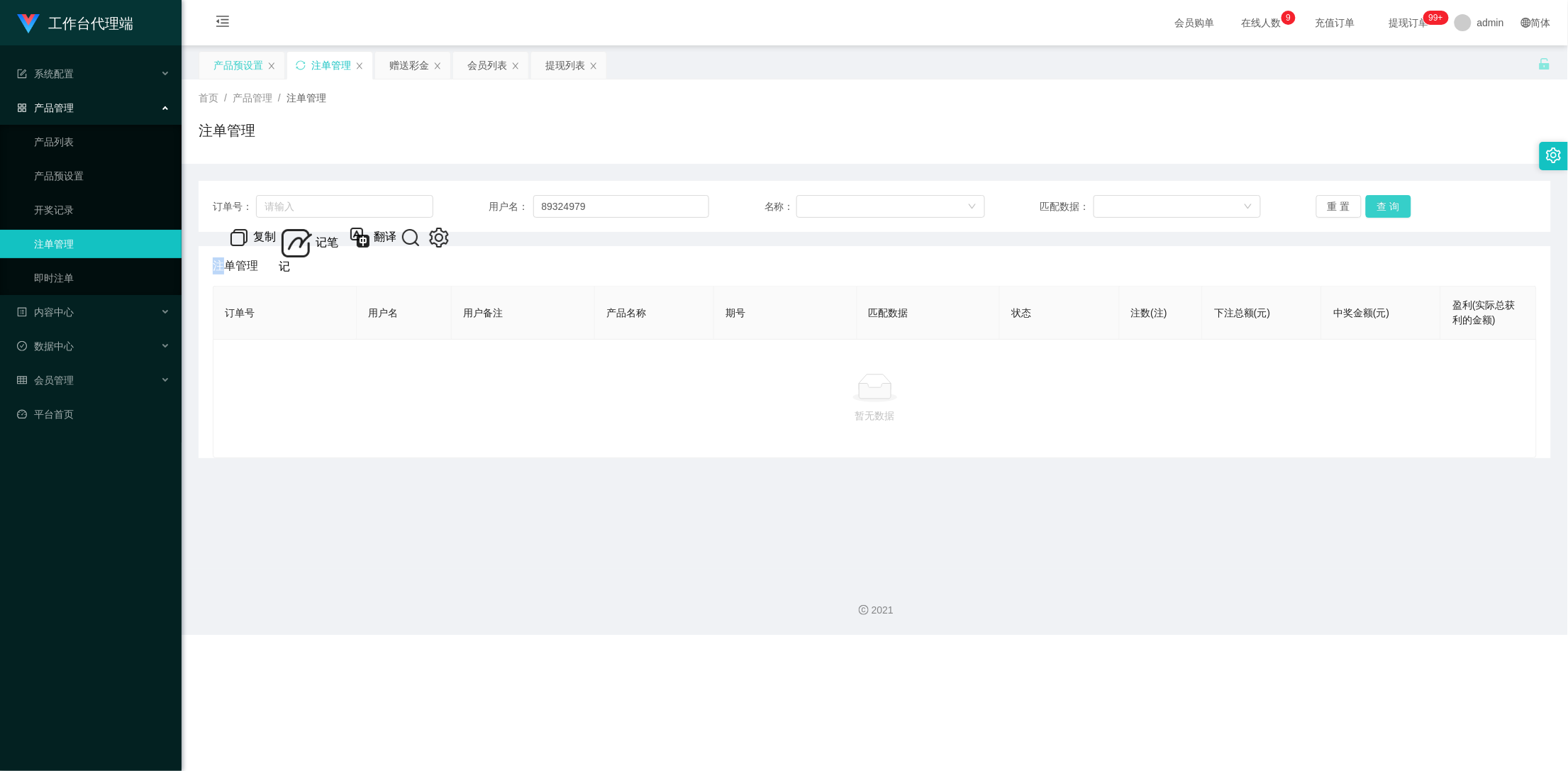
click at [1381, 200] on button "查 询" at bounding box center [1388, 207] width 45 height 23
click at [1382, 205] on button "查 询" at bounding box center [1388, 207] width 45 height 23
click at [474, 66] on div "会员列表" at bounding box center [487, 65] width 40 height 27
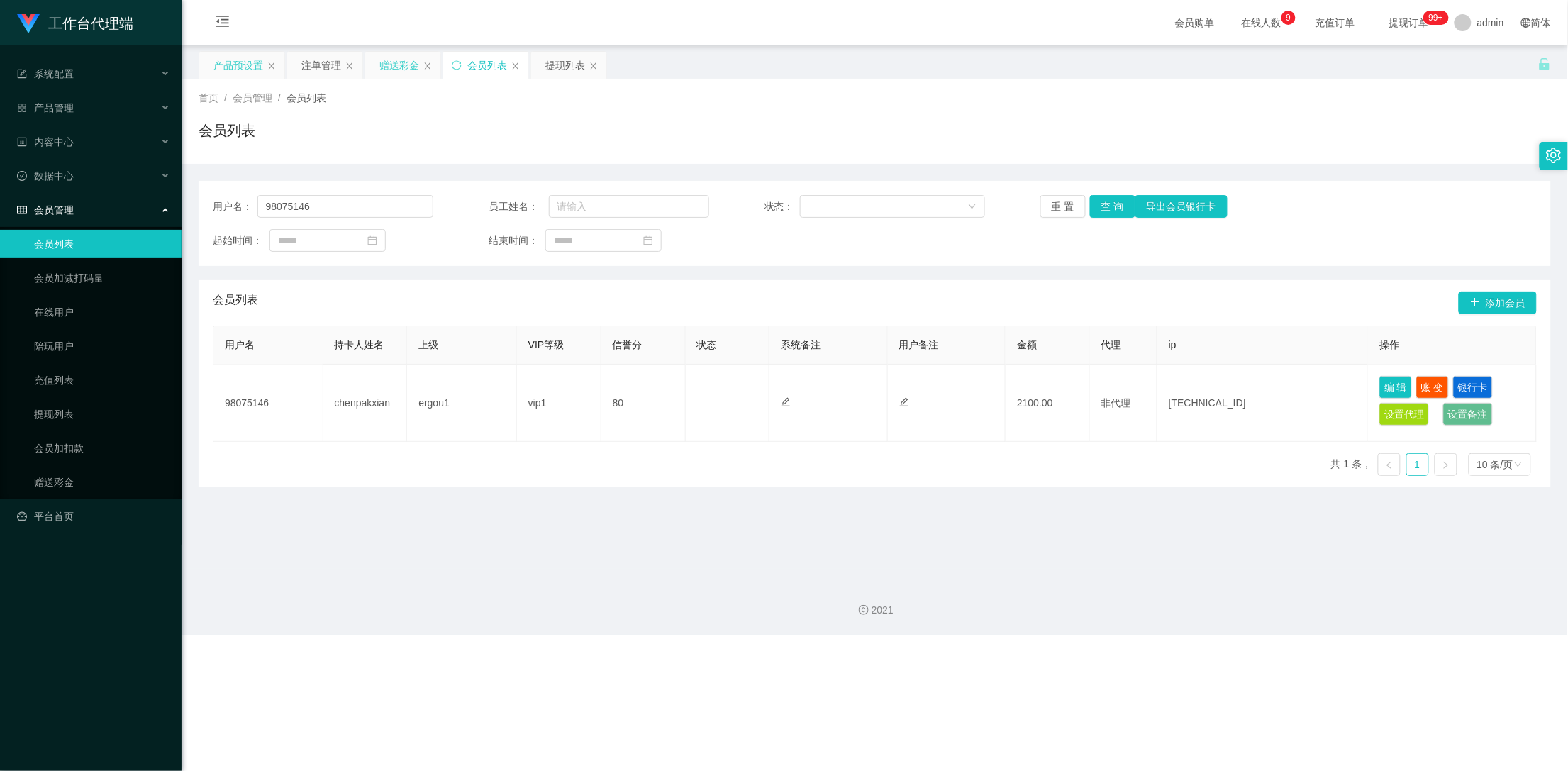
click at [400, 74] on div "赠送彩金" at bounding box center [399, 65] width 40 height 27
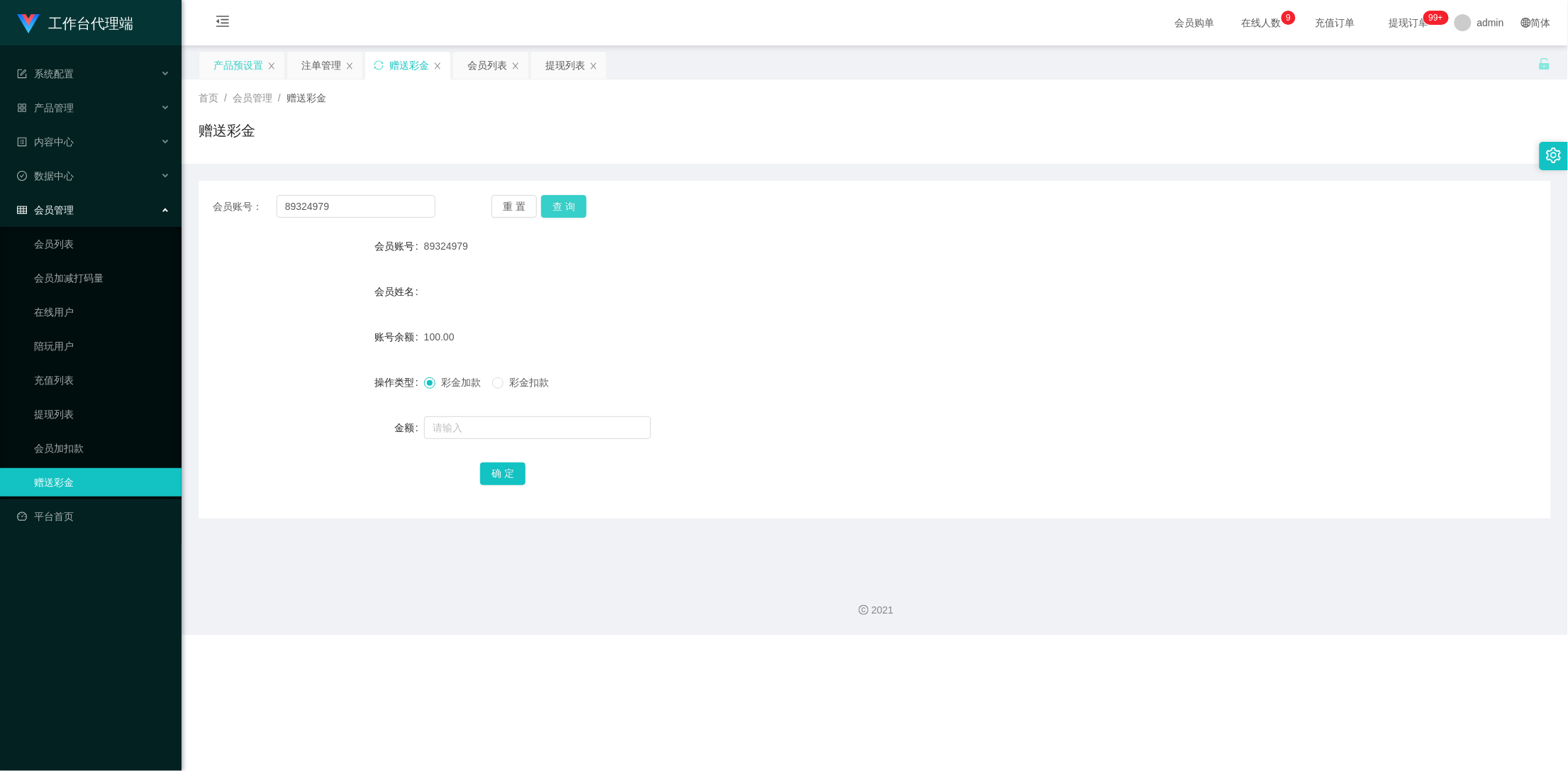
click at [557, 205] on button "查 询" at bounding box center [563, 207] width 45 height 23
drag, startPoint x: 562, startPoint y: 205, endPoint x: 1057, endPoint y: 6, distance: 533.5
click at [563, 205] on button "查 询" at bounding box center [563, 207] width 45 height 23
click at [246, 63] on div "产品预设置" at bounding box center [238, 65] width 50 height 27
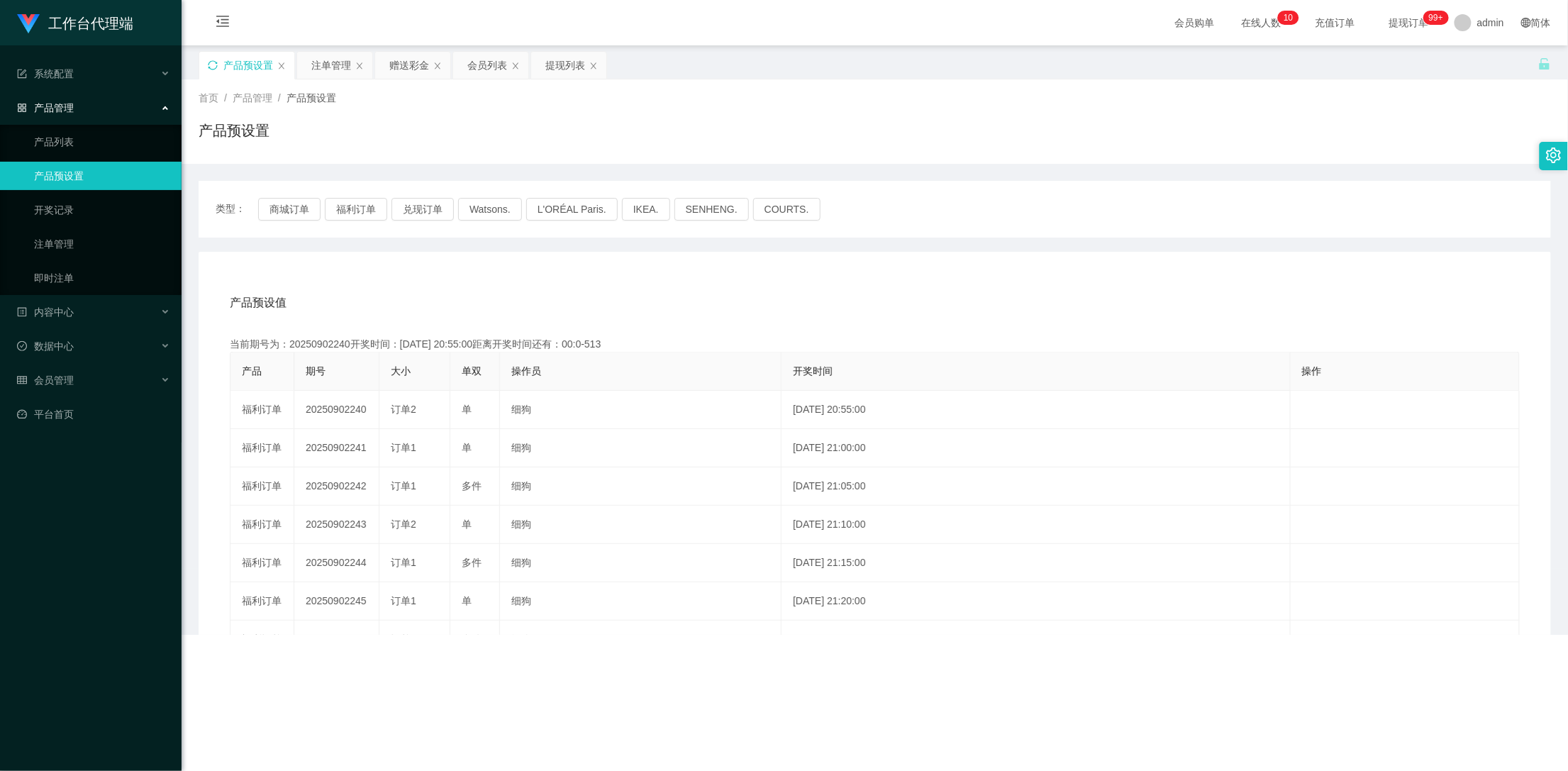
click at [218, 68] on icon "图标: sync" at bounding box center [212, 66] width 10 height 10
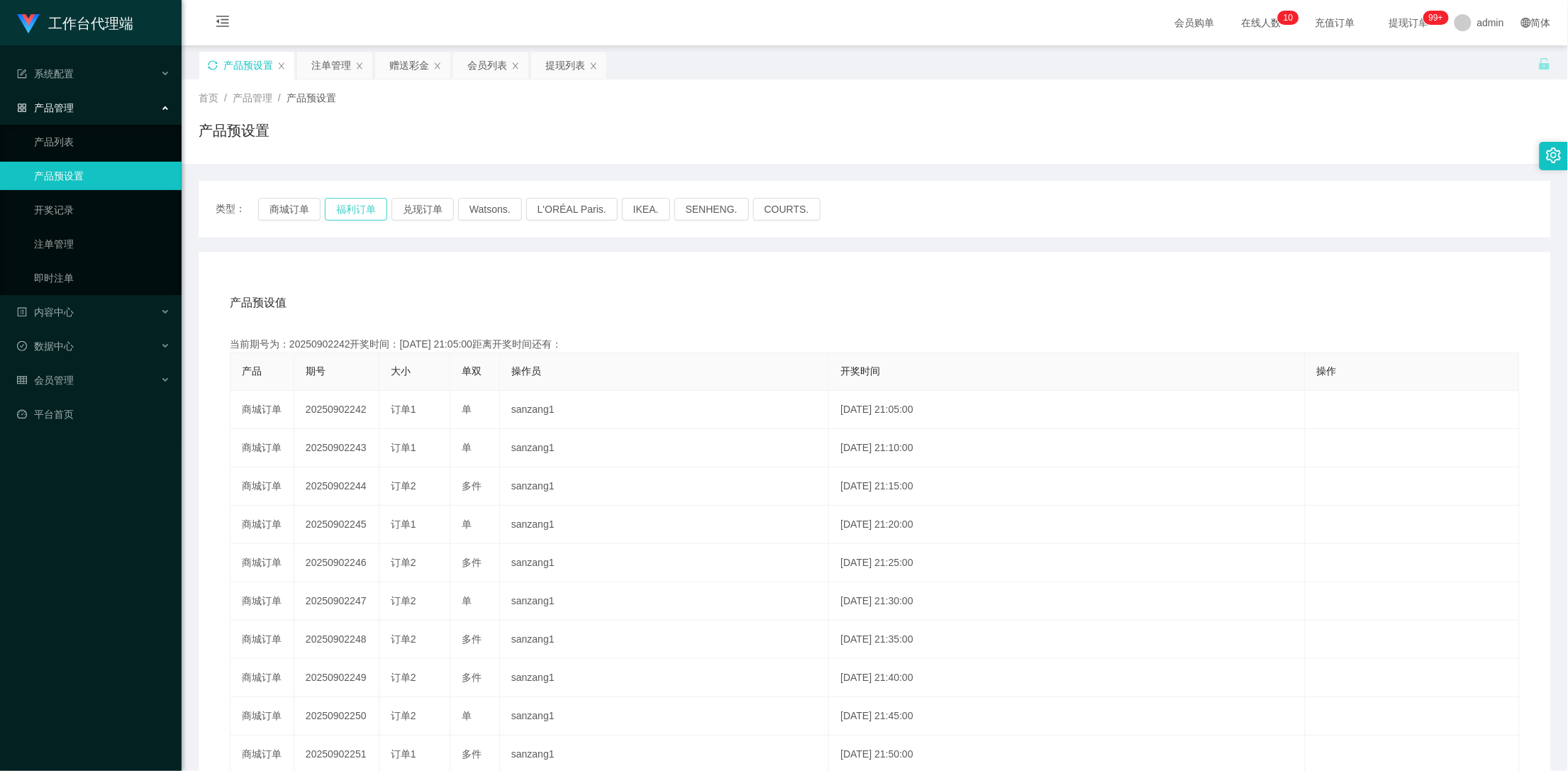
click at [351, 208] on button "福利订单" at bounding box center [356, 210] width 63 height 23
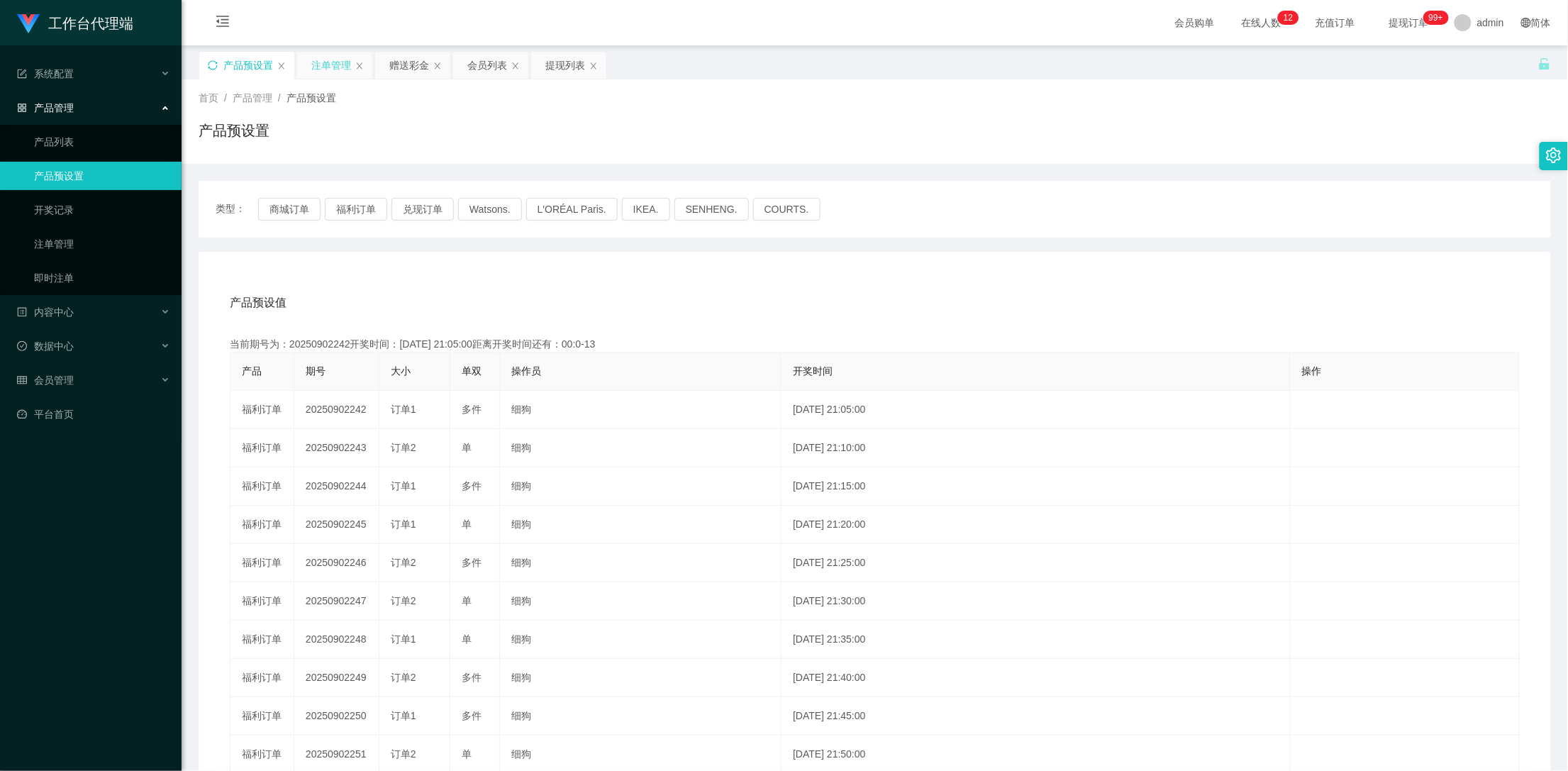
click at [338, 58] on div "注单管理" at bounding box center [331, 65] width 40 height 27
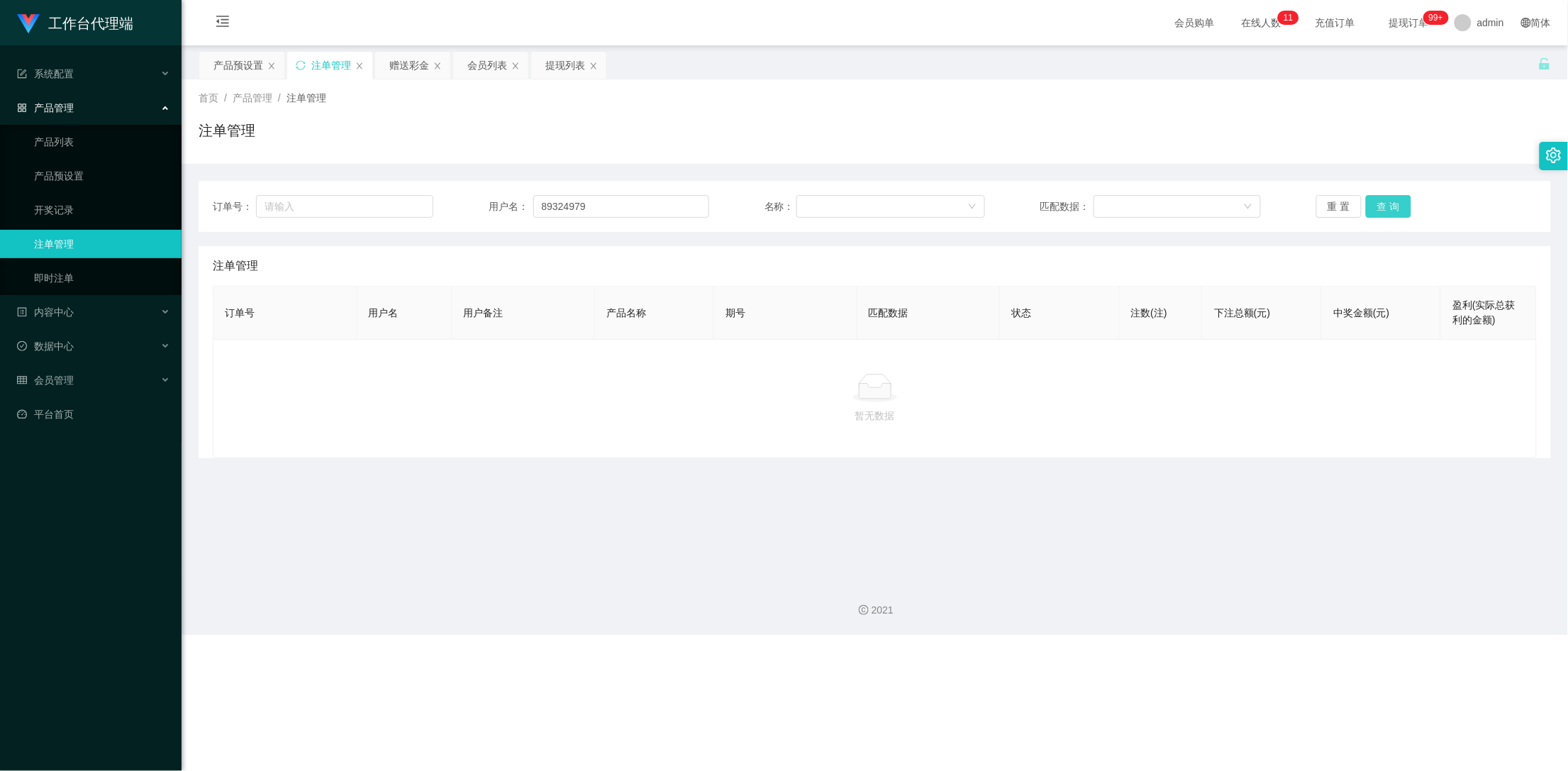
click at [1384, 208] on button "查 询" at bounding box center [1388, 207] width 45 height 23
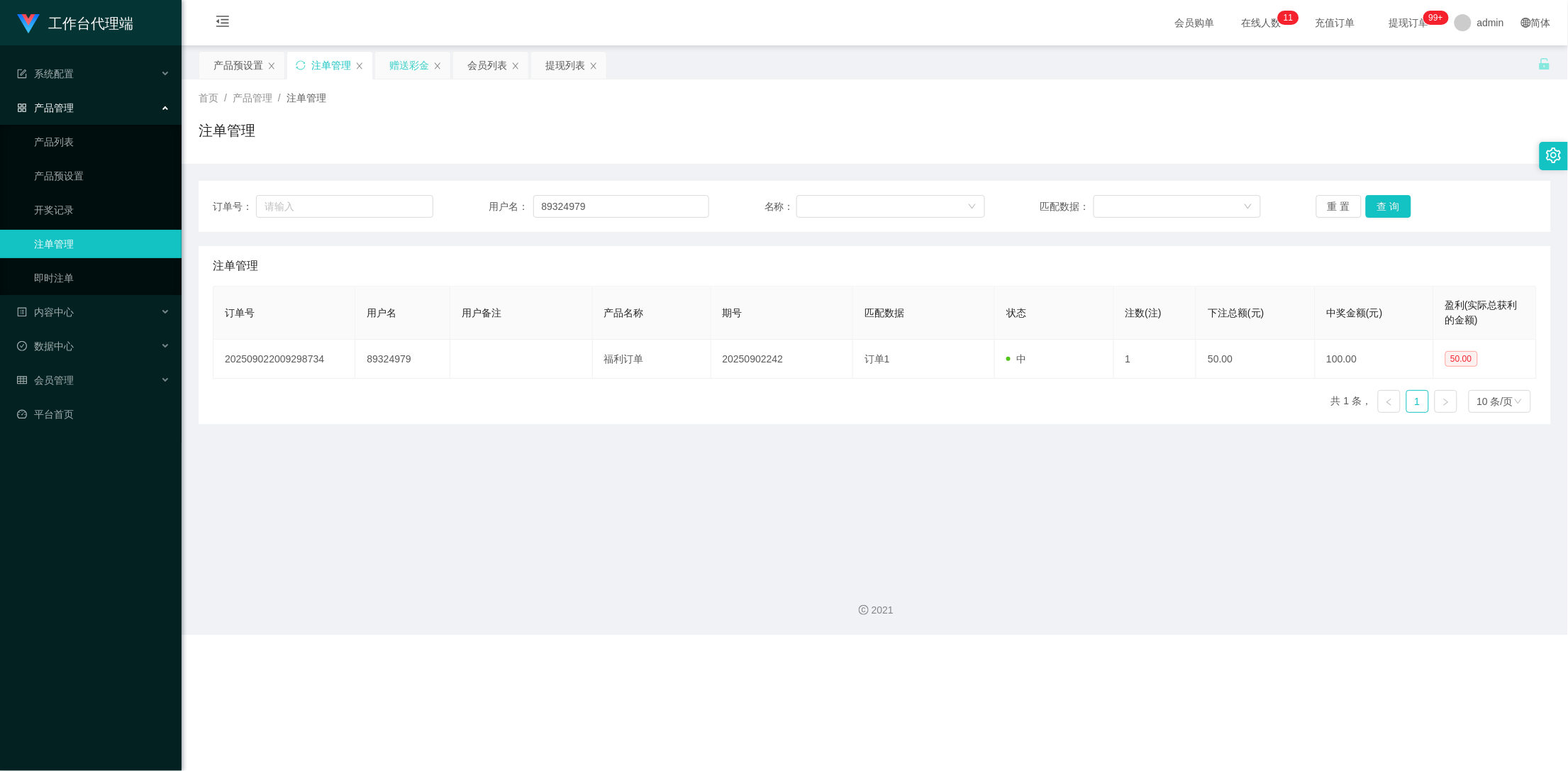
click at [398, 60] on div "赠送彩金" at bounding box center [409, 65] width 40 height 27
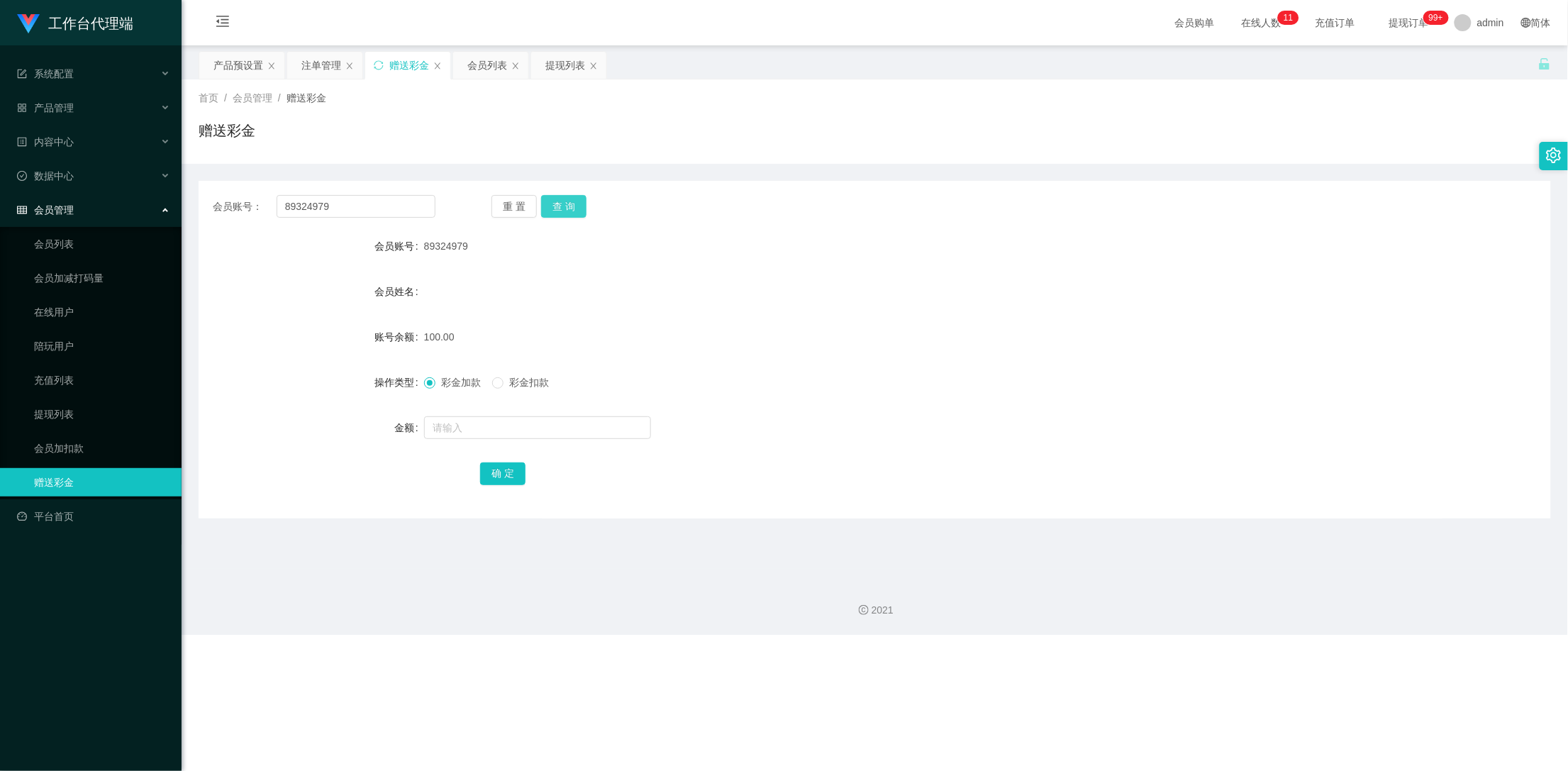
click at [570, 205] on button "查 询" at bounding box center [563, 207] width 45 height 23
drag, startPoint x: 555, startPoint y: 215, endPoint x: 568, endPoint y: 208, distance: 14.8
click at [561, 210] on button "查 询" at bounding box center [563, 207] width 45 height 23
click at [299, 58] on div "注单管理" at bounding box center [325, 65] width 75 height 27
click at [323, 62] on div "注单管理" at bounding box center [321, 65] width 40 height 27
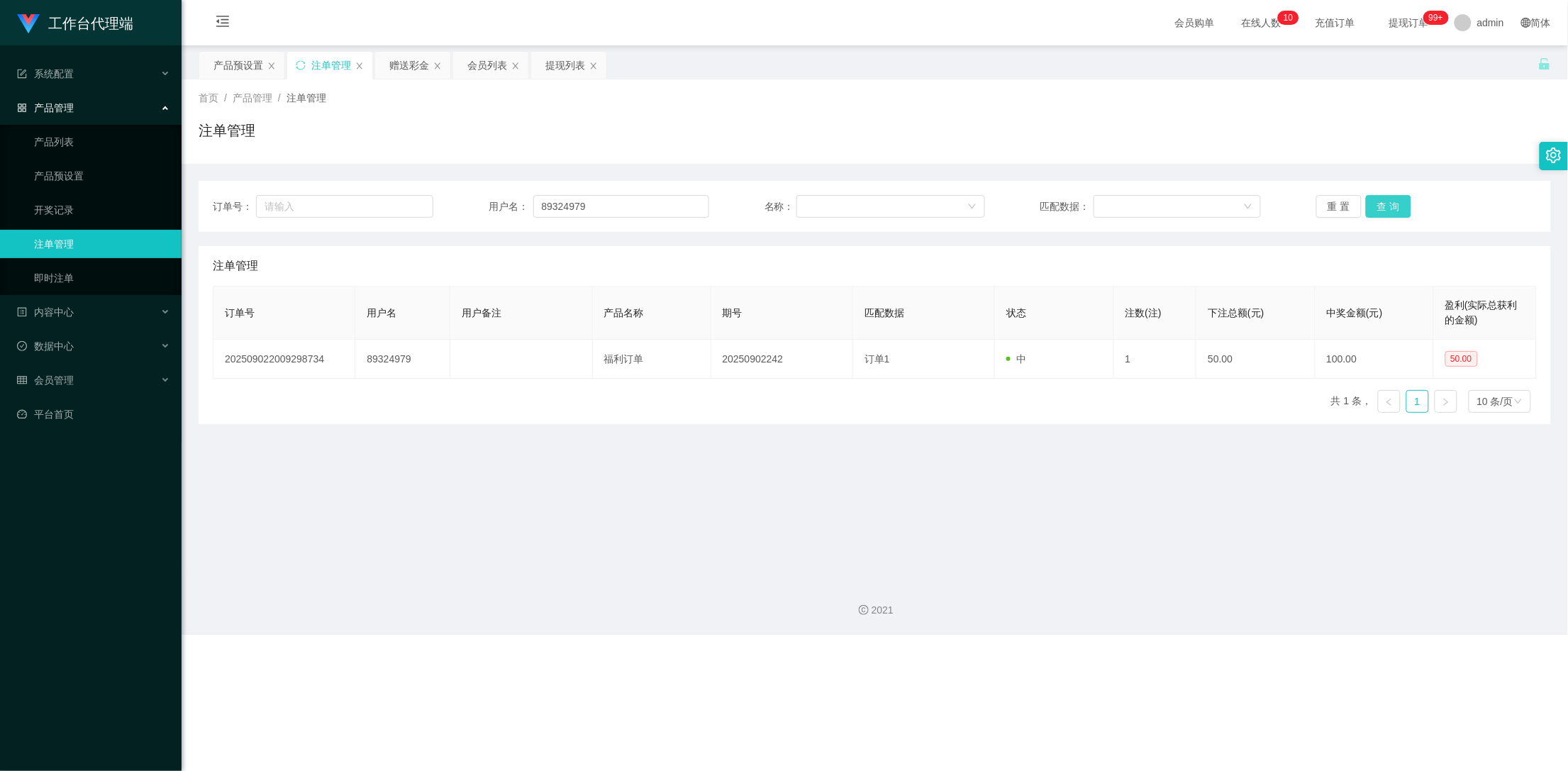
click at [1386, 208] on button "查 询" at bounding box center [1388, 207] width 45 height 23
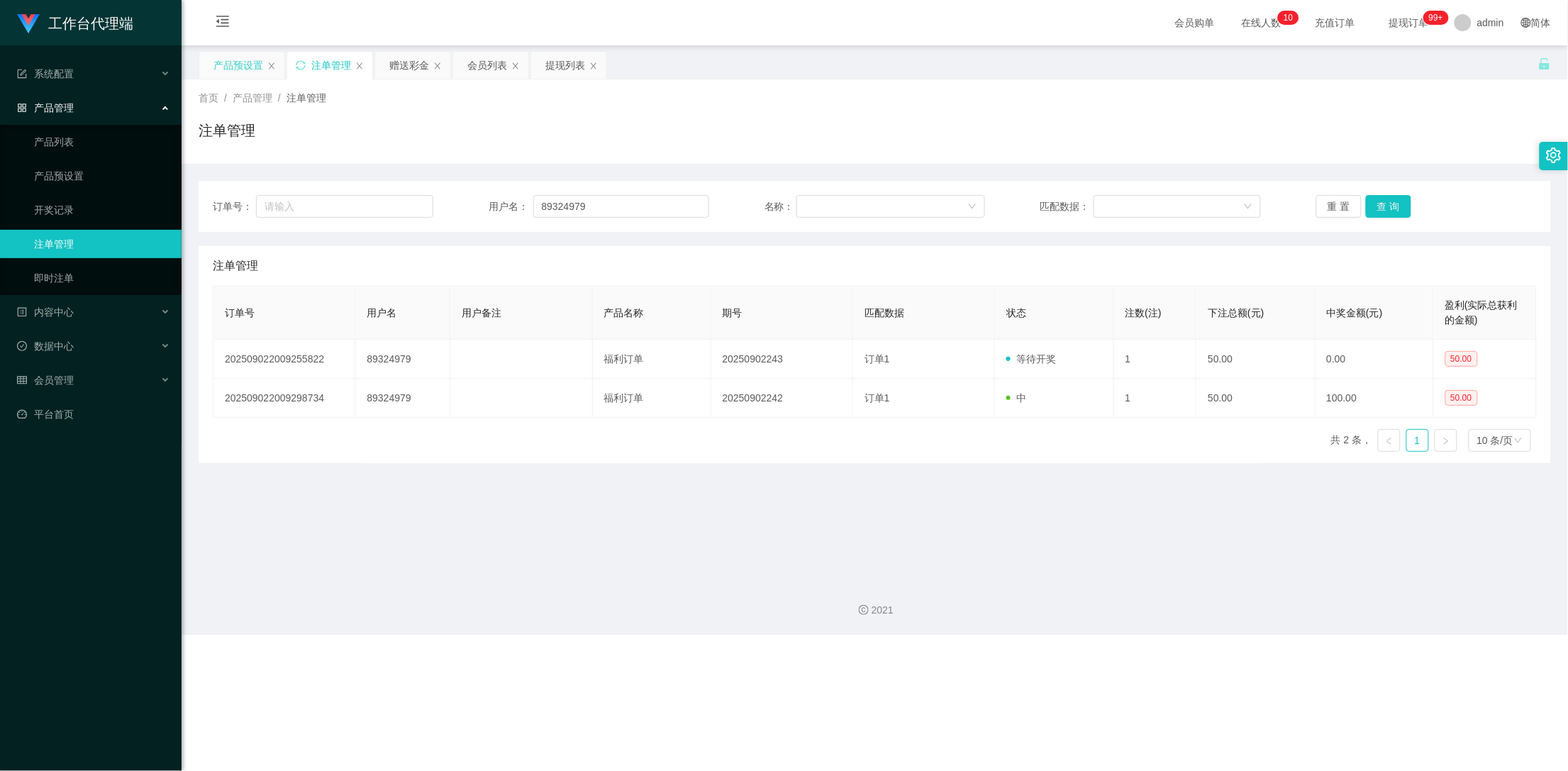
click at [210, 63] on div "产品预设置" at bounding box center [242, 65] width 85 height 27
click at [240, 55] on div "产品预设置" at bounding box center [238, 65] width 50 height 27
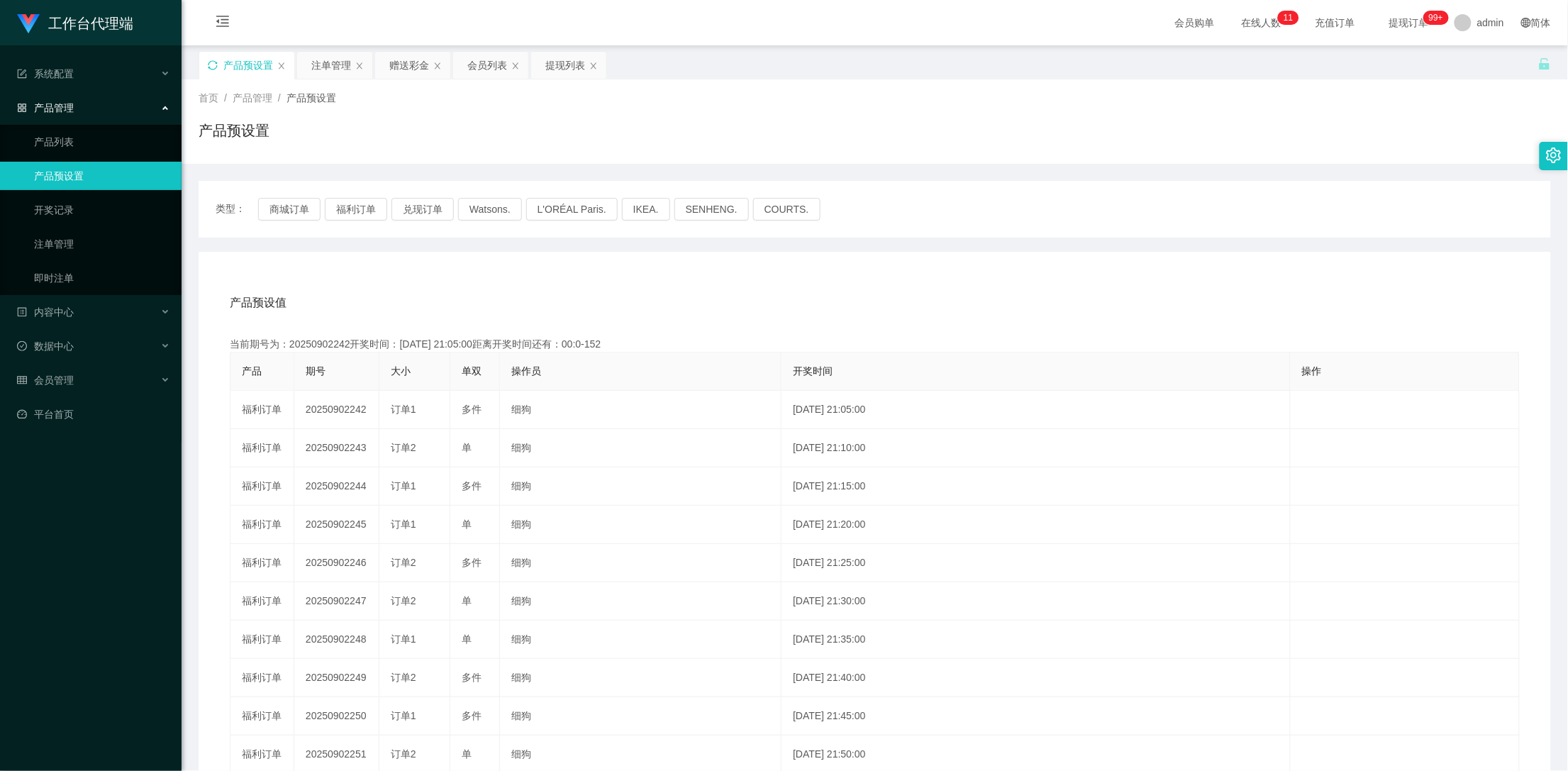
click at [210, 63] on icon "图标: sync" at bounding box center [212, 66] width 10 height 10
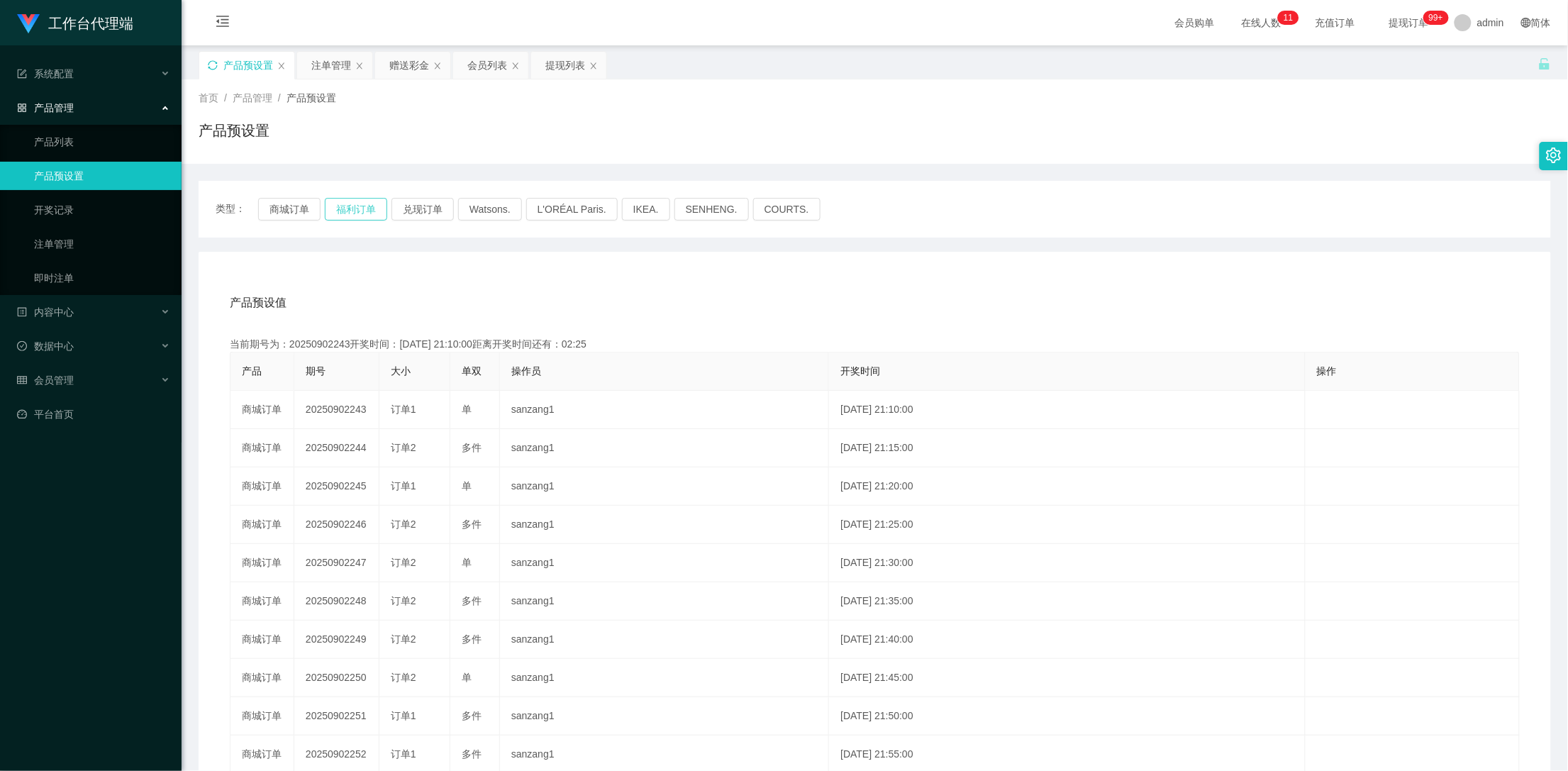
click at [356, 207] on button "福利订单" at bounding box center [356, 210] width 63 height 23
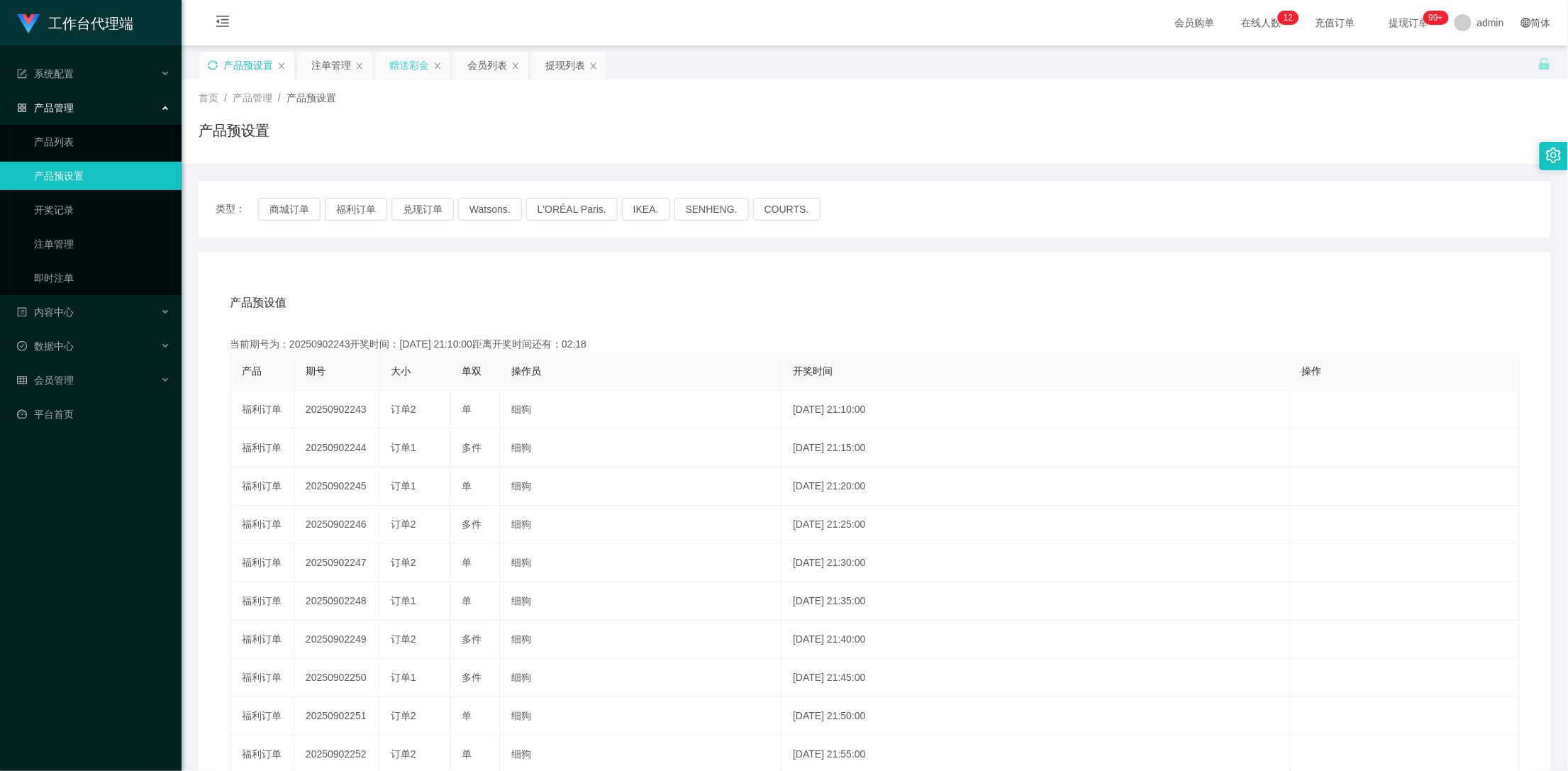
click at [403, 63] on div "赠送彩金" at bounding box center [409, 65] width 40 height 27
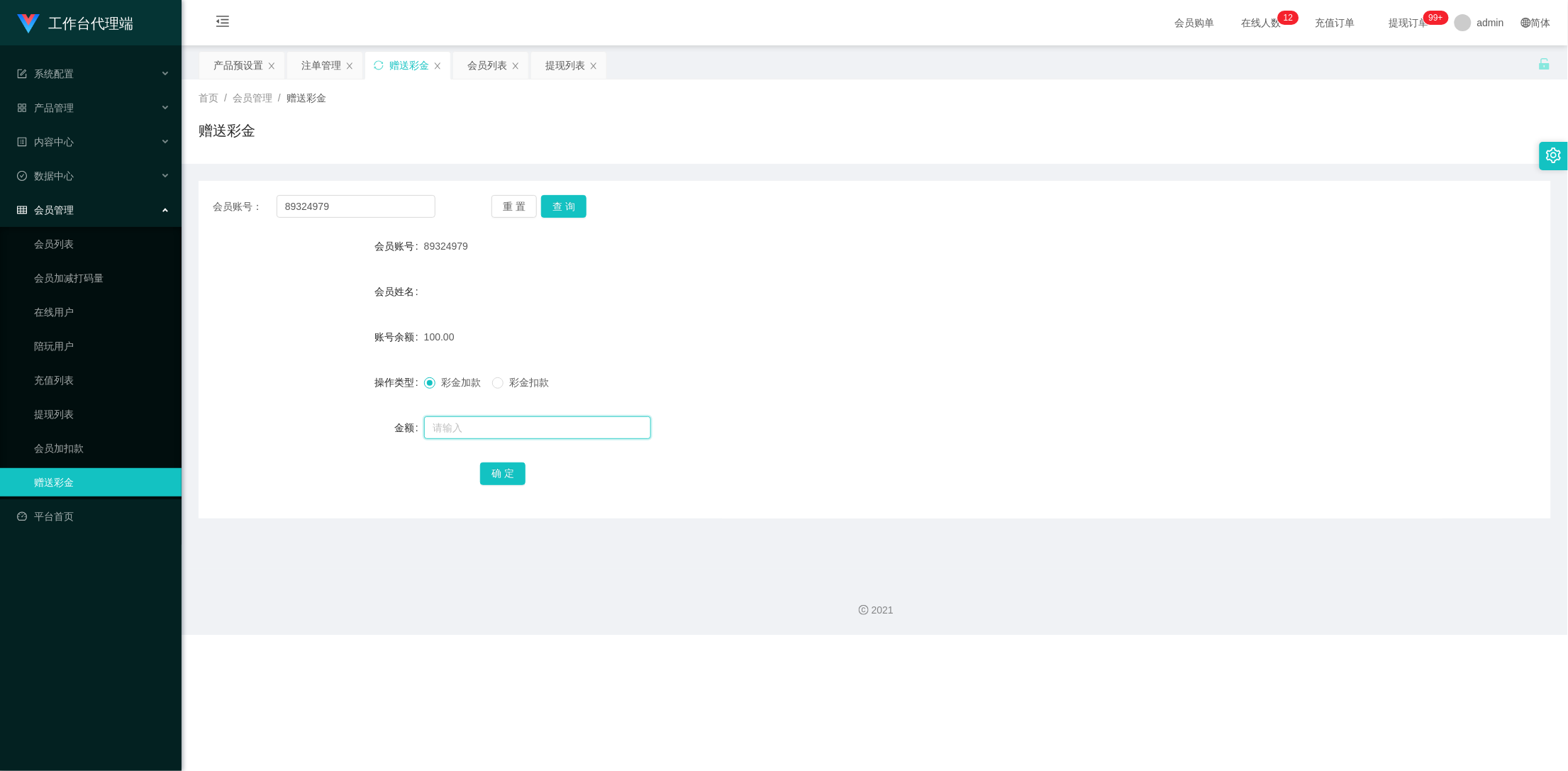
click at [467, 429] on input "text" at bounding box center [537, 428] width 227 height 23
type input "50"
click at [501, 476] on button "确 定" at bounding box center [503, 474] width 45 height 23
click at [573, 206] on button "查 询" at bounding box center [563, 207] width 45 height 23
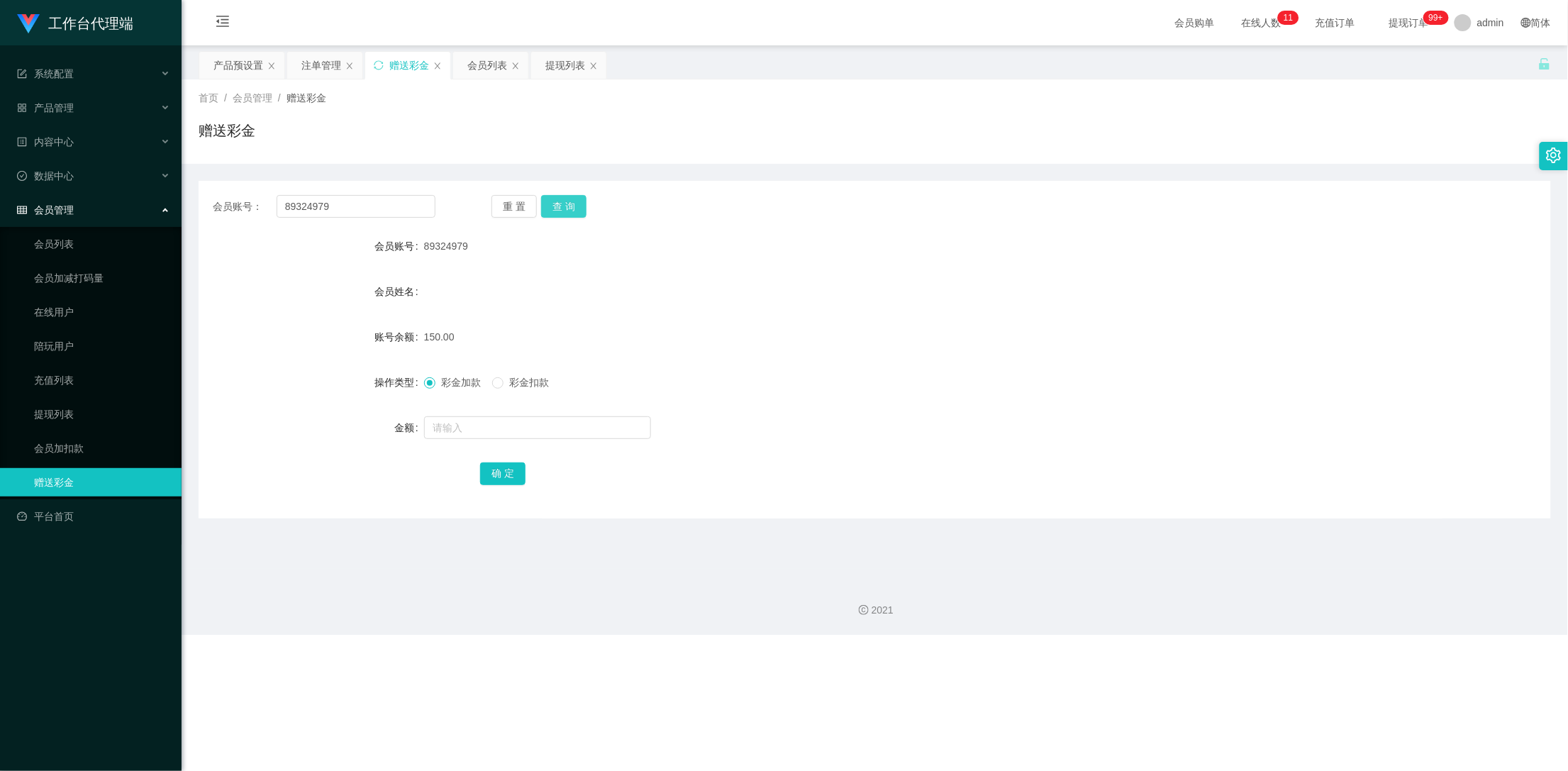
click at [542, 202] on button "查 询" at bounding box center [563, 207] width 45 height 23
click at [545, 202] on button "查 询" at bounding box center [563, 207] width 45 height 23
drag, startPoint x: 346, startPoint y: 210, endPoint x: 251, endPoint y: 195, distance: 96.2
click at [251, 195] on div "会员账号： 89324979" at bounding box center [323, 207] width 223 height 23
click at [555, 66] on div "提现列表" at bounding box center [565, 65] width 40 height 27
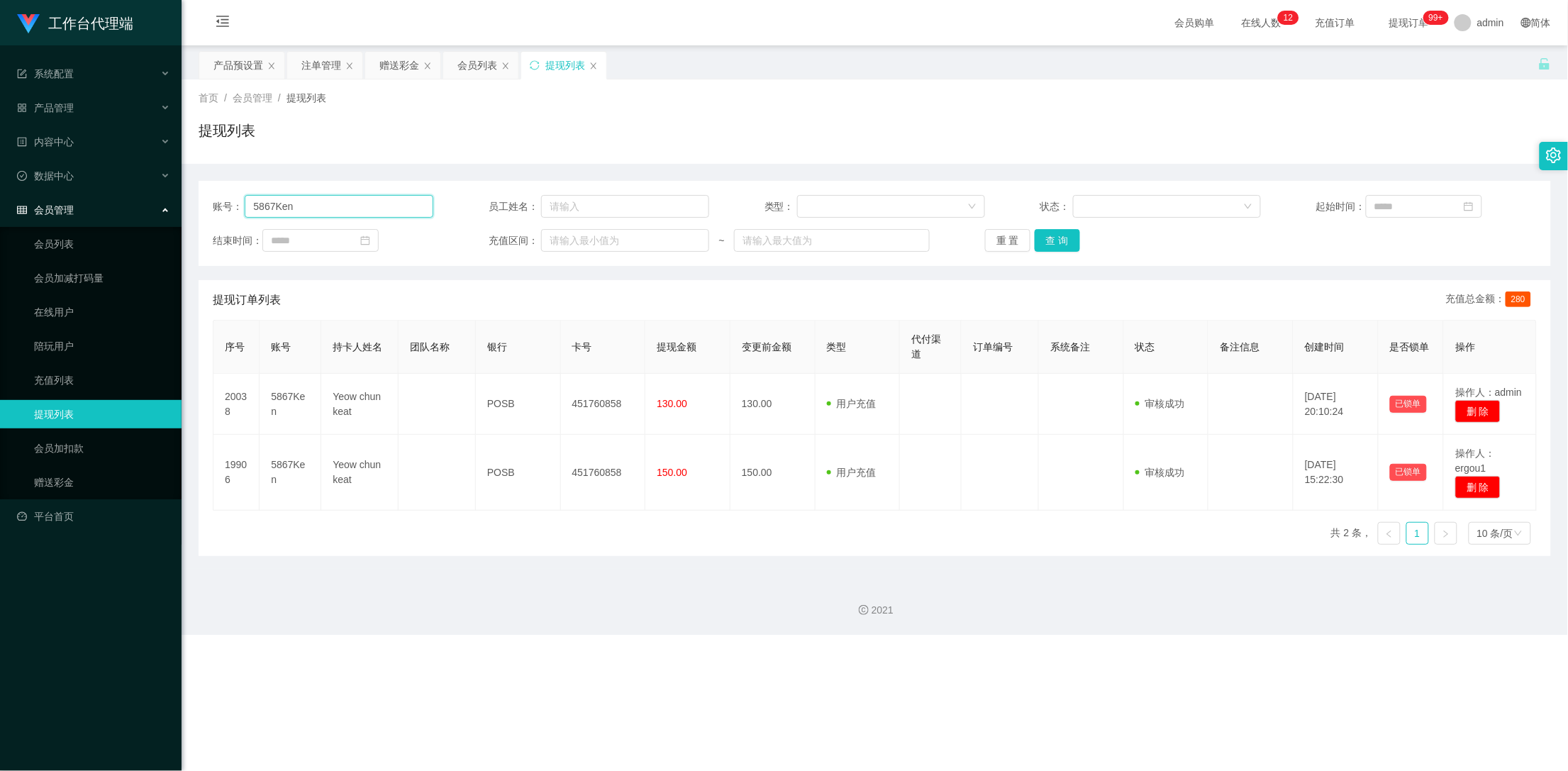
drag, startPoint x: 323, startPoint y: 202, endPoint x: 220, endPoint y: 204, distance: 103.0
click at [220, 204] on div "账号： 5867Ken" at bounding box center [323, 207] width 220 height 23
paste input "89324979"
type input "89324979"
click at [1069, 242] on button "查 询" at bounding box center [1057, 241] width 45 height 23
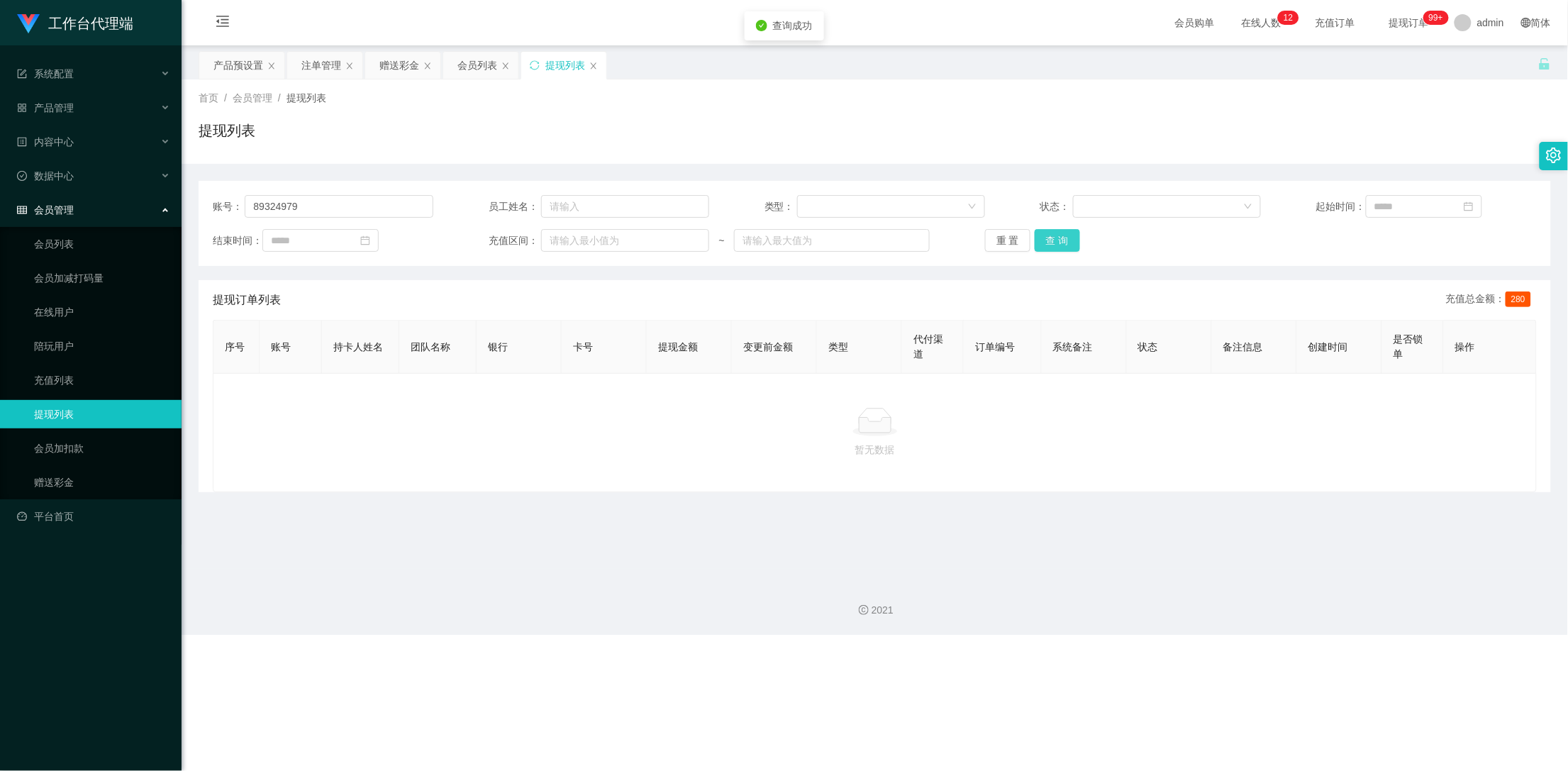
click at [1069, 242] on button "查 询" at bounding box center [1057, 241] width 45 height 23
click at [1060, 232] on button "查 询" at bounding box center [1057, 241] width 45 height 23
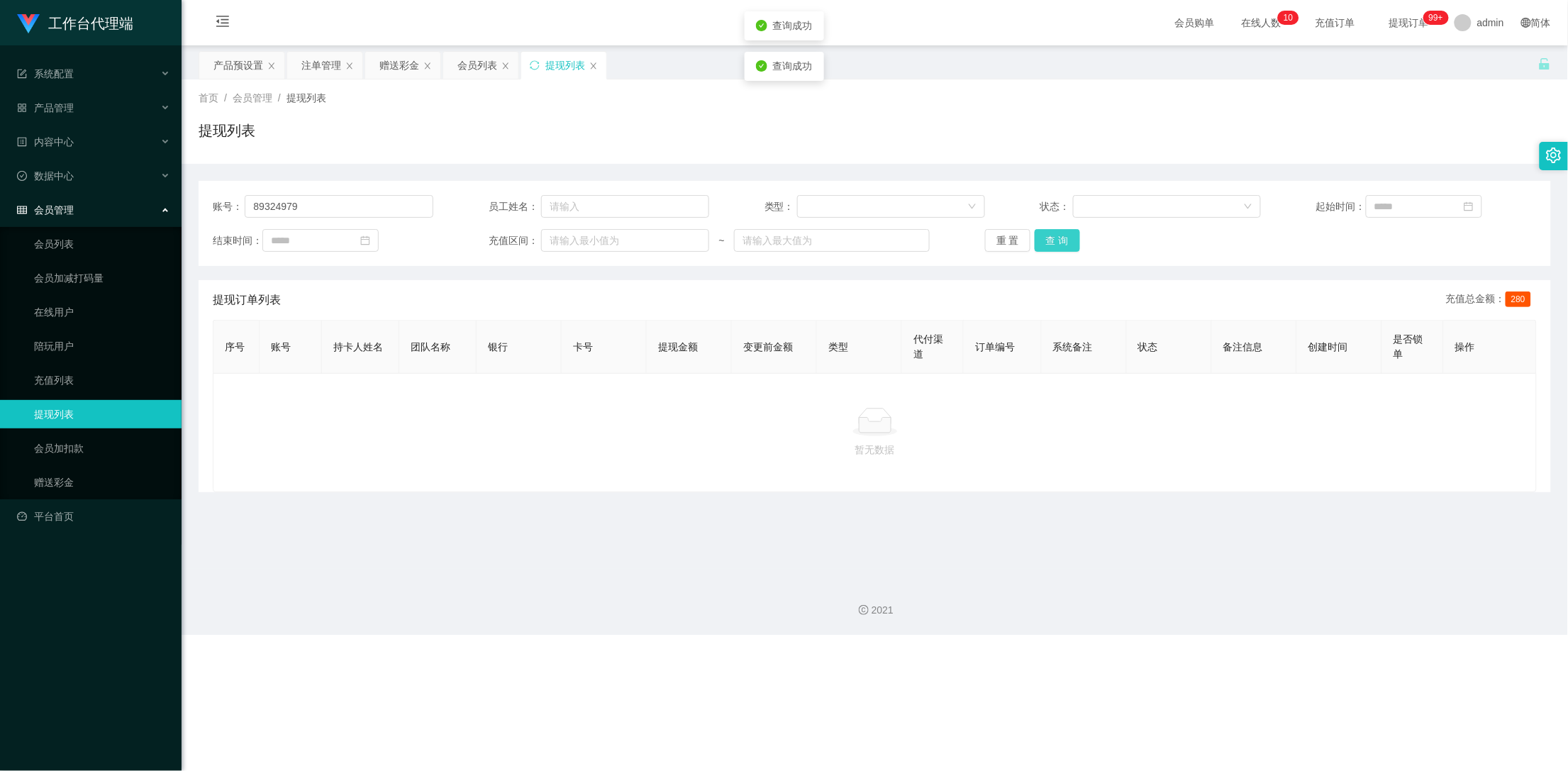
click at [1060, 232] on button "查 询" at bounding box center [1057, 241] width 45 height 23
click at [1053, 251] on button "查 询" at bounding box center [1057, 241] width 45 height 23
click at [1053, 249] on button "查 询" at bounding box center [1057, 241] width 45 height 23
click at [1053, 249] on button "查 询" at bounding box center [1065, 241] width 61 height 23
click at [1053, 249] on button "查 询" at bounding box center [1057, 241] width 45 height 23
